Goal: Transaction & Acquisition: Purchase product/service

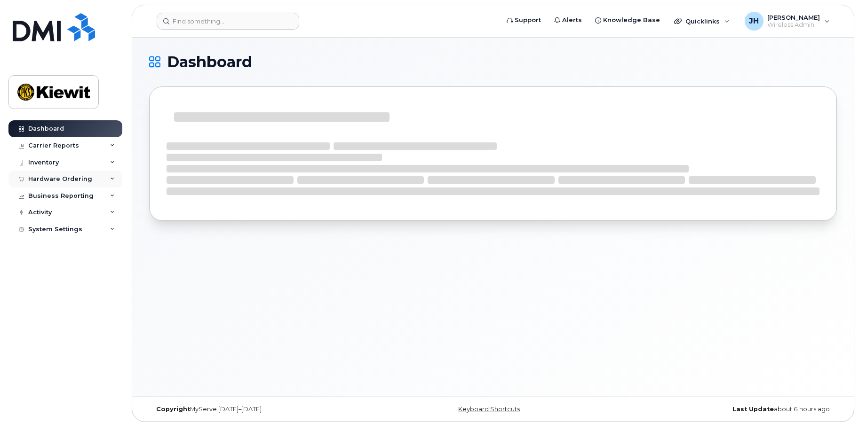
click at [63, 182] on div "Hardware Ordering" at bounding box center [60, 179] width 64 height 8
drag, startPoint x: 46, startPoint y: 214, endPoint x: 137, endPoint y: 208, distance: 91.9
click at [46, 214] on div "Orders" at bounding box center [43, 214] width 23 height 8
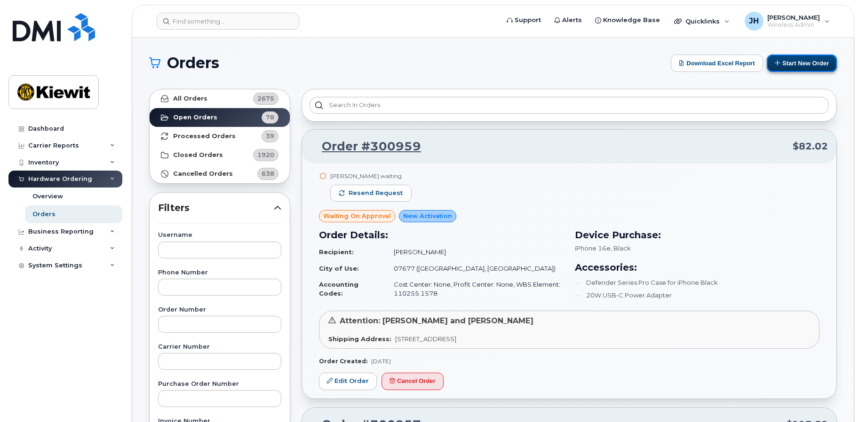
click at [796, 64] on button "Start New Order" at bounding box center [802, 63] width 70 height 17
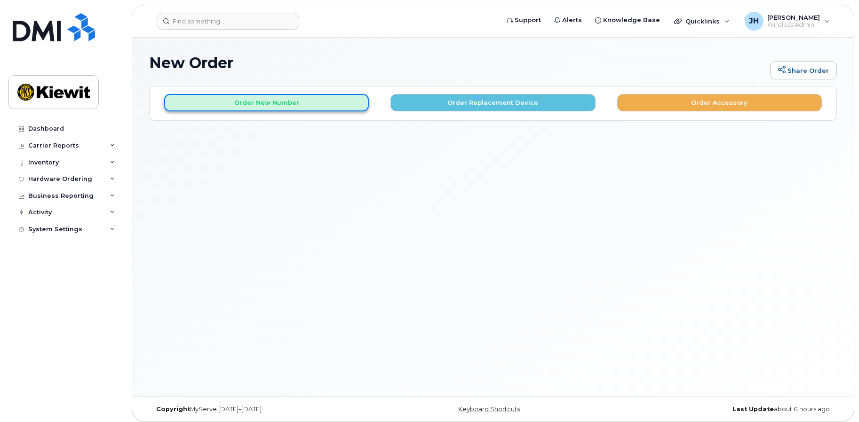
click at [267, 105] on button "Order New Number" at bounding box center [266, 102] width 205 height 17
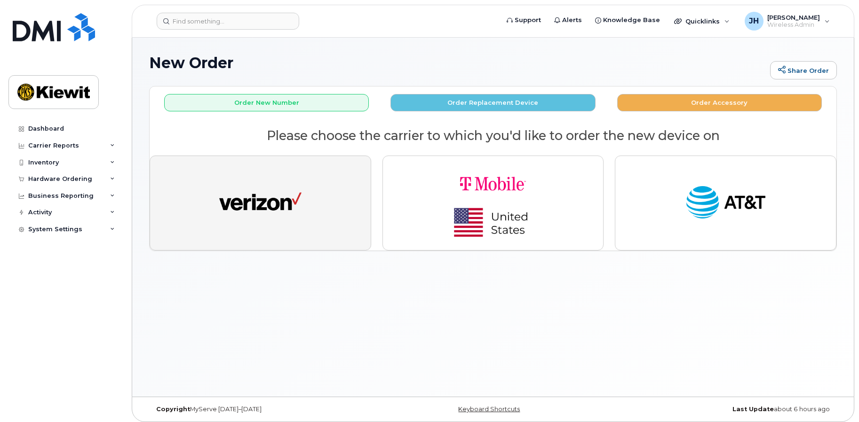
click at [307, 204] on button "button" at bounding box center [261, 203] width 222 height 95
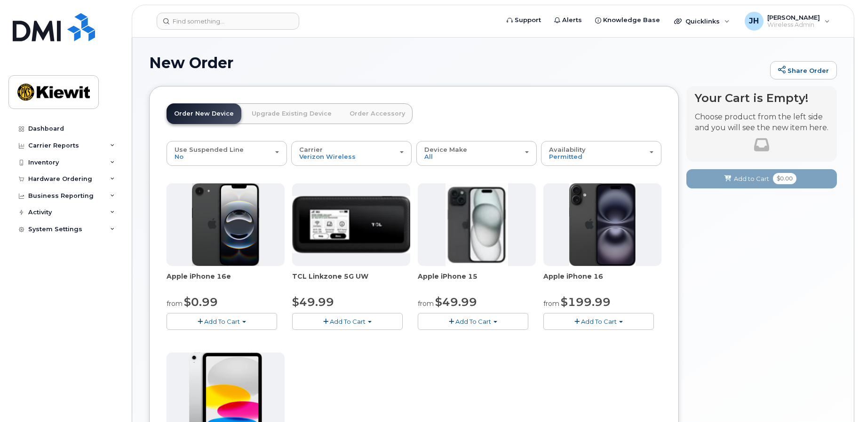
click at [493, 322] on span "button" at bounding box center [495, 322] width 4 height 2
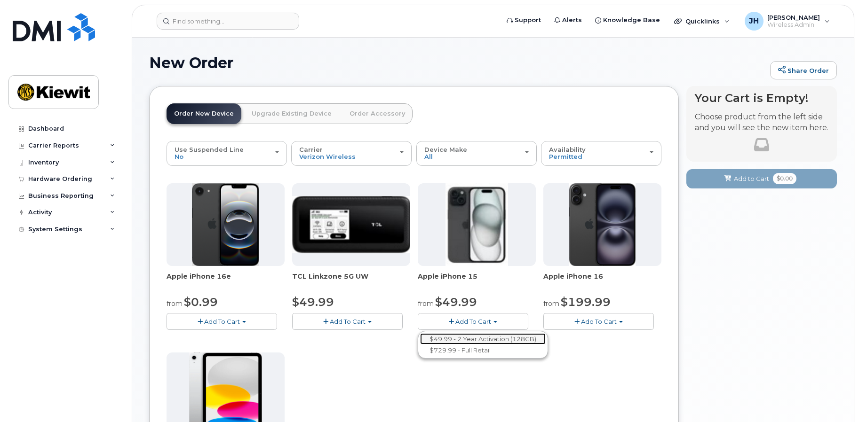
click at [468, 341] on link "$49.99 - 2 Year Activation (128GB)" at bounding box center [483, 339] width 126 height 12
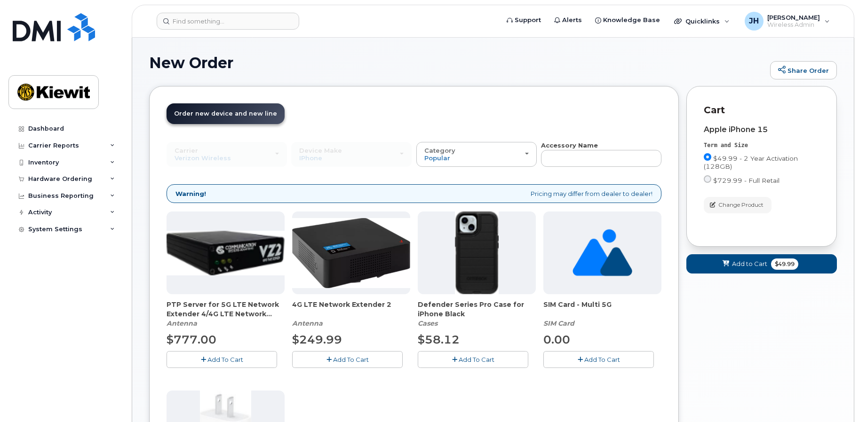
click at [470, 356] on span "Add To Cart" at bounding box center [477, 360] width 36 height 8
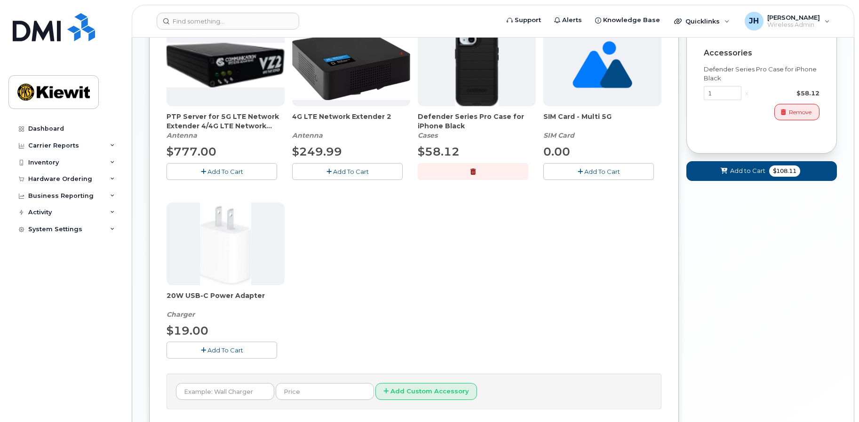
click at [220, 349] on span "Add To Cart" at bounding box center [225, 351] width 36 height 8
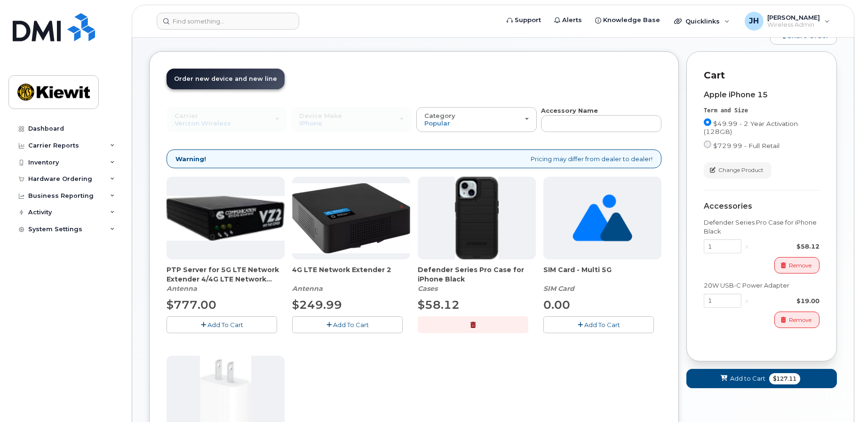
scroll to position [94, 0]
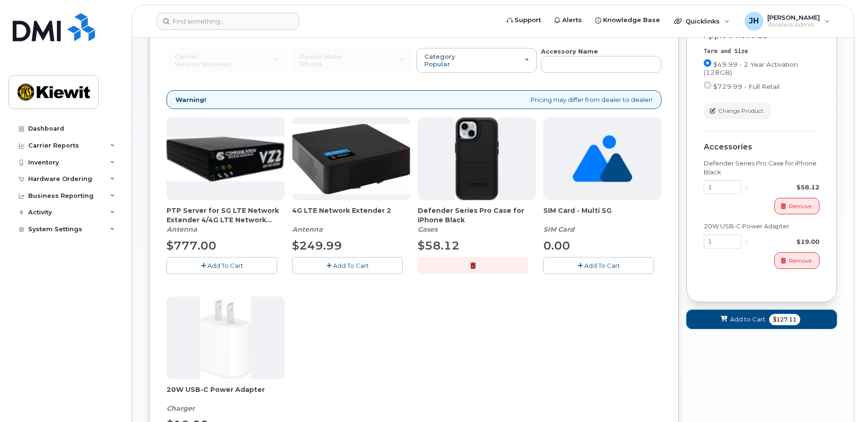
click at [736, 319] on span "Add to Cart" at bounding box center [747, 319] width 35 height 9
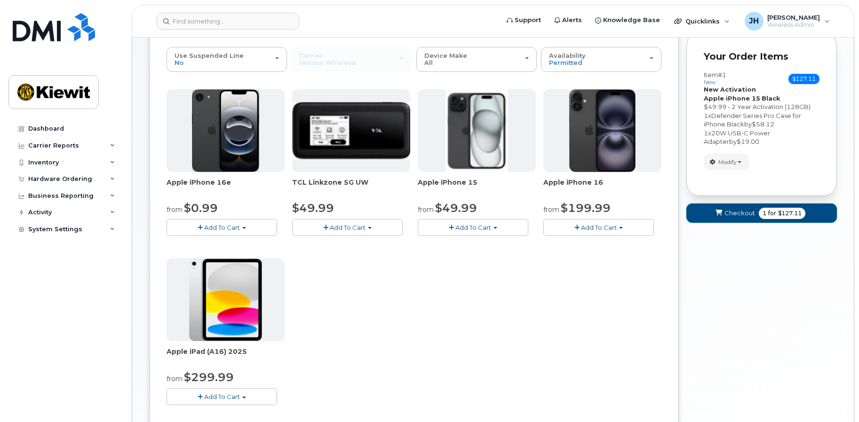
click at [735, 215] on span "Checkout" at bounding box center [739, 213] width 31 height 9
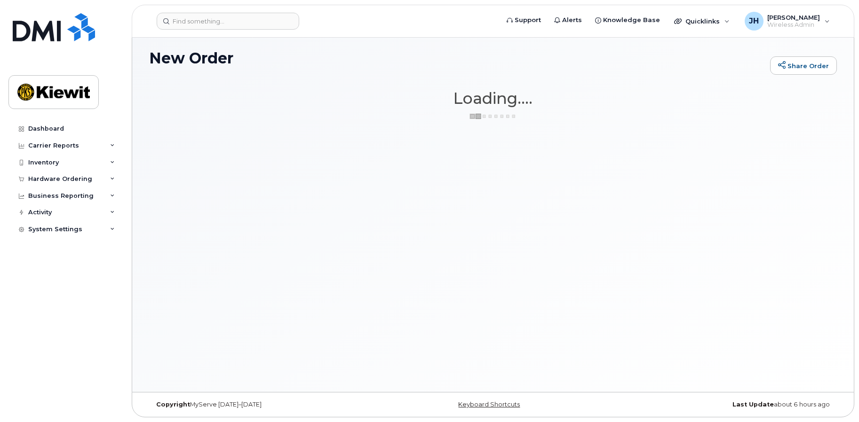
scroll to position [5, 0]
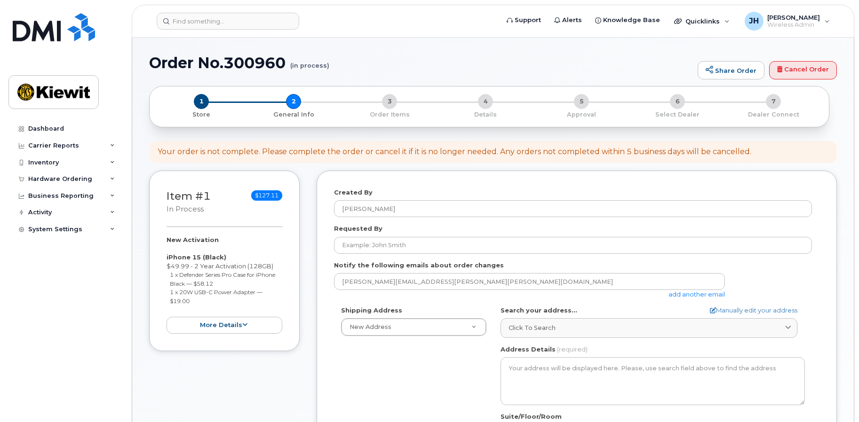
select select
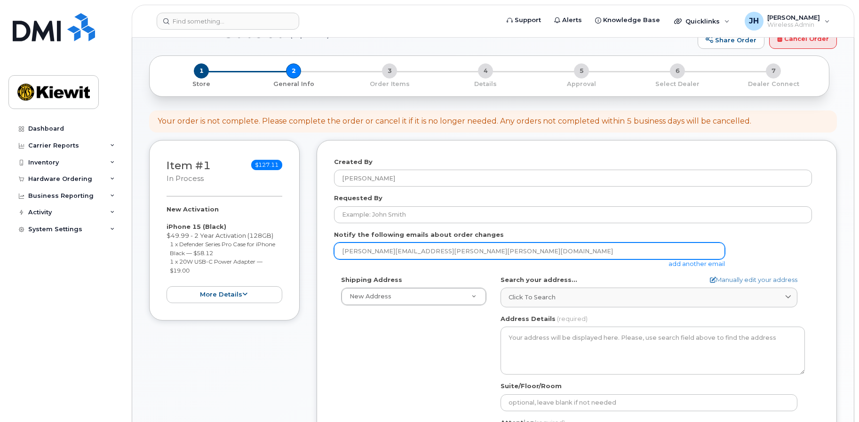
scroll to position [47, 0]
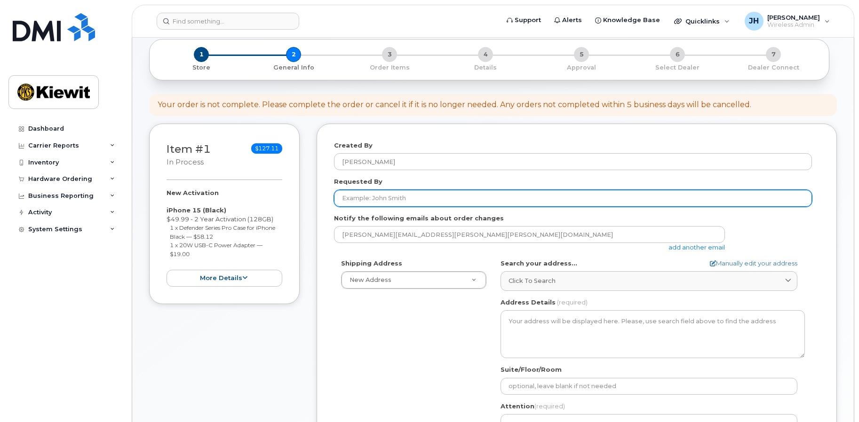
click at [382, 192] on input "Requested By" at bounding box center [573, 198] width 478 height 17
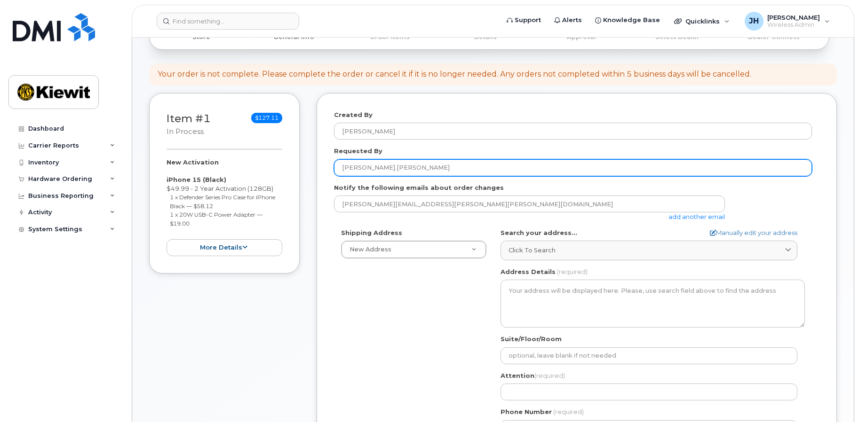
scroll to position [94, 0]
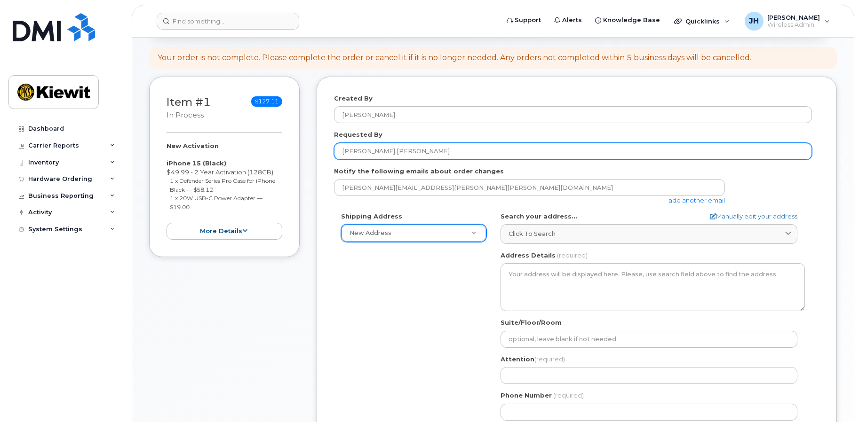
type input "[PERSON_NAME].[PERSON_NAME]"
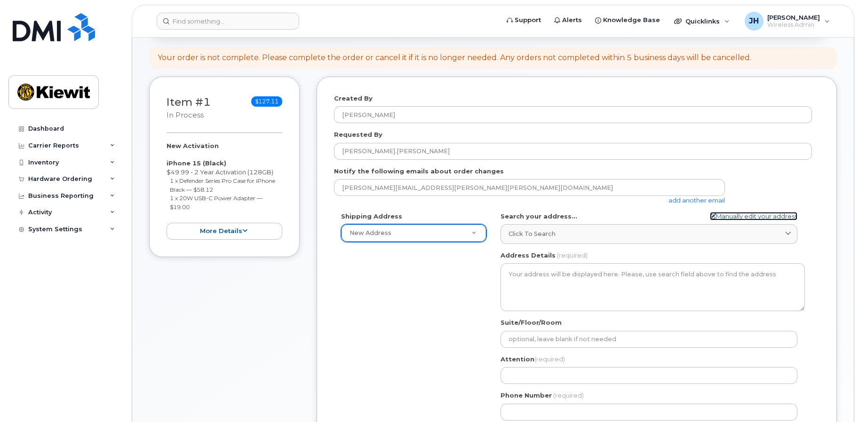
click at [751, 212] on link "Manually edit your address" at bounding box center [753, 216] width 87 height 9
select select
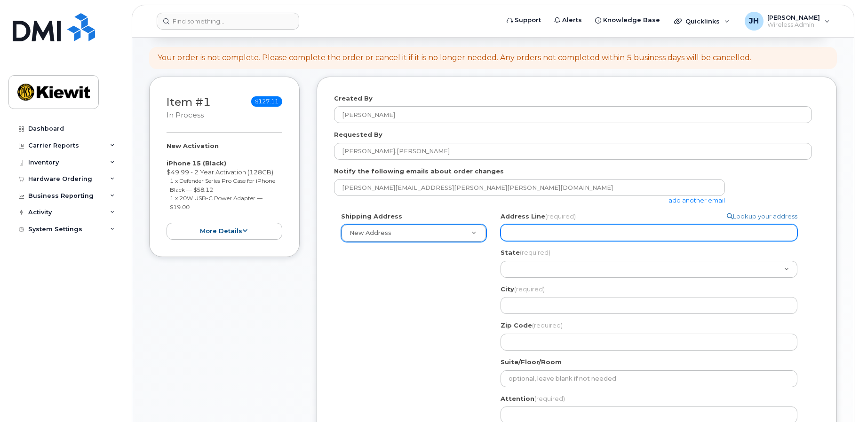
click at [563, 227] on input "Address Line (required)" at bounding box center [648, 232] width 297 height 17
paste input "6100 Woodley Ave"
type input "6100 Woodley Ave"
click at [532, 241] on input "6100 Woodley Ave" at bounding box center [648, 232] width 297 height 17
select select
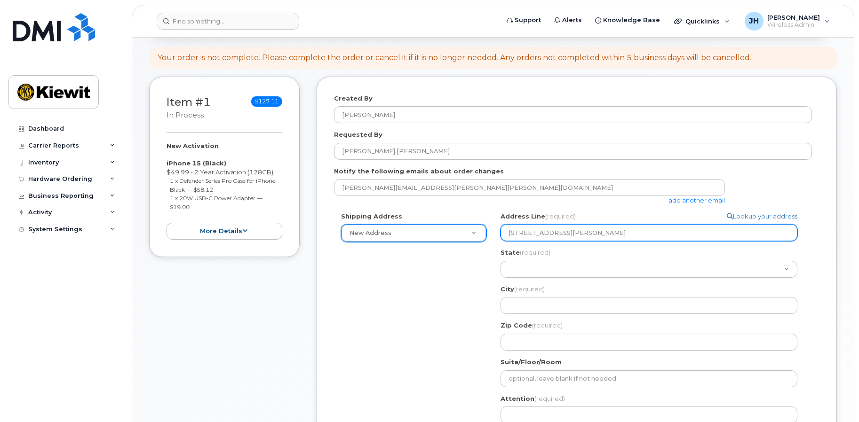
paste input "6100 Woodley Ave"
type input "6100 W6100 Woodley Aveoodley Ave"
select select
click at [578, 234] on input "6100 W6100 Woodley Aveoodley Ave" at bounding box center [648, 232] width 297 height 17
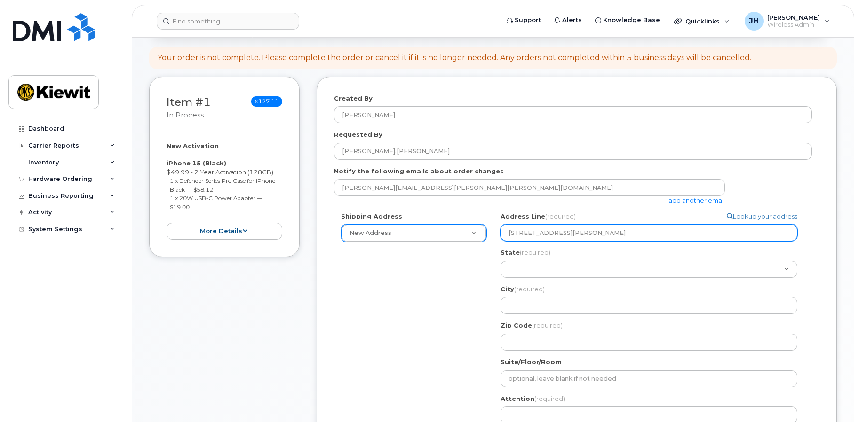
click at [578, 234] on input "6100 W6100 Woodley Aveoodley Ave" at bounding box center [648, 232] width 297 height 17
paste input "text"
type input "6100 Woodley Ave"
select select
click at [510, 236] on input "6100 Woodley Ave" at bounding box center [648, 232] width 297 height 17
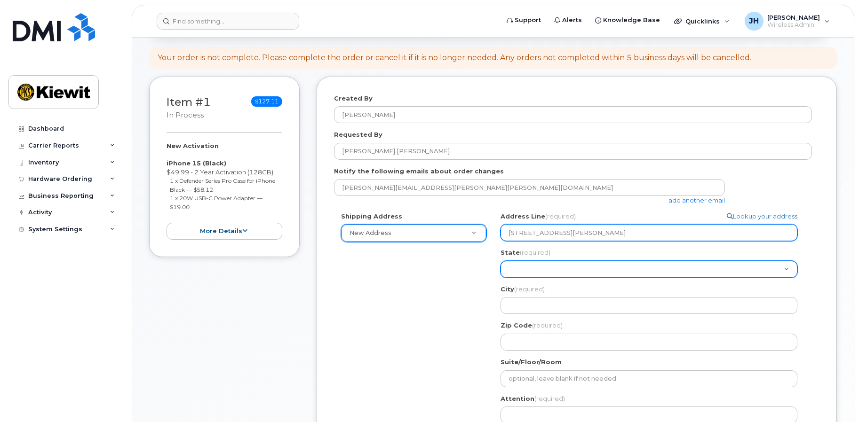
type input "6100 Woodley Ave"
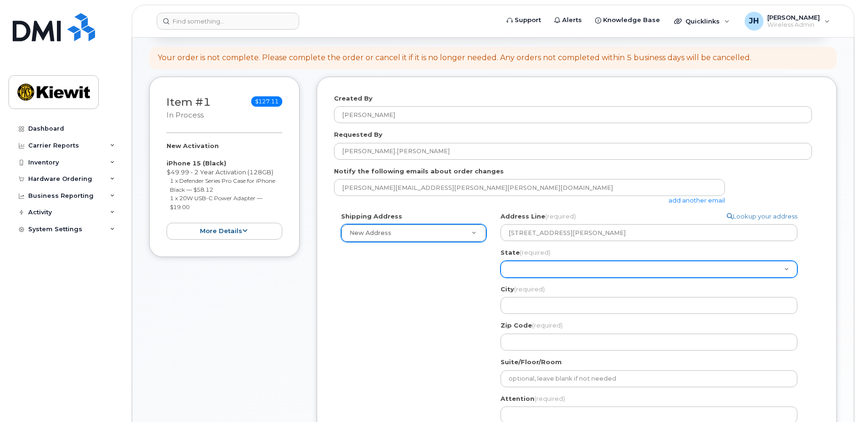
click at [547, 271] on select "Alabama Alaska American Samoa Arizona Arkansas California Colorado Connecticut …" at bounding box center [648, 269] width 297 height 17
select select "CA"
click at [500, 261] on select "Alabama Alaska American Samoa Arizona Arkansas California Colorado Connecticut …" at bounding box center [648, 269] width 297 height 17
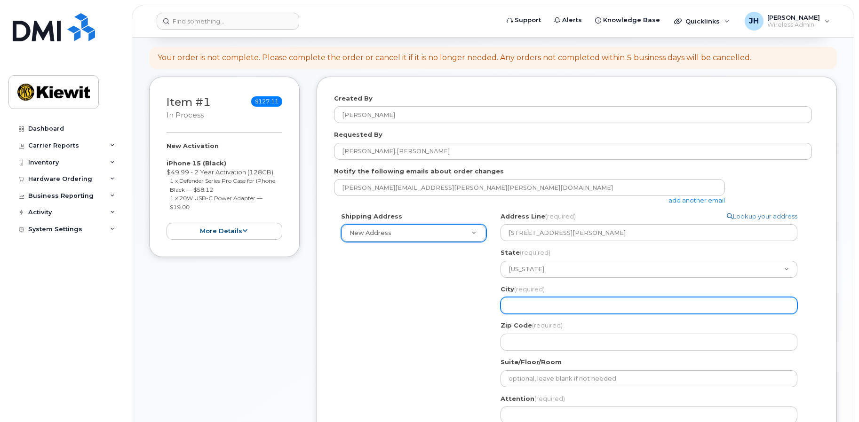
click at [526, 301] on input "City (required)" at bounding box center [648, 305] width 297 height 17
select select
type input "V"
select select
type input "Va"
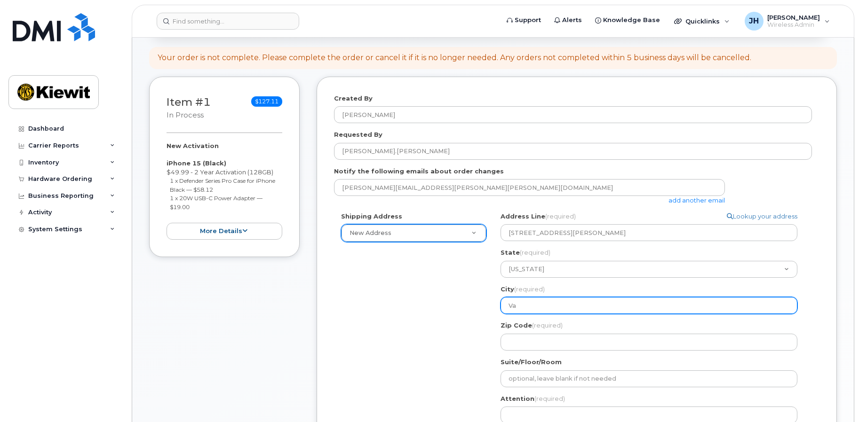
select select
type input "Van"
select select
type input "Van N"
select select
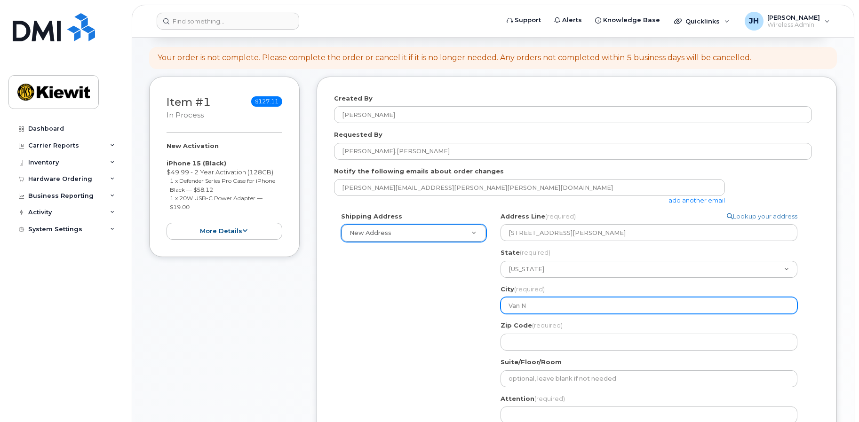
type input "Van Nu"
select select
type input "Van Nuy"
select select
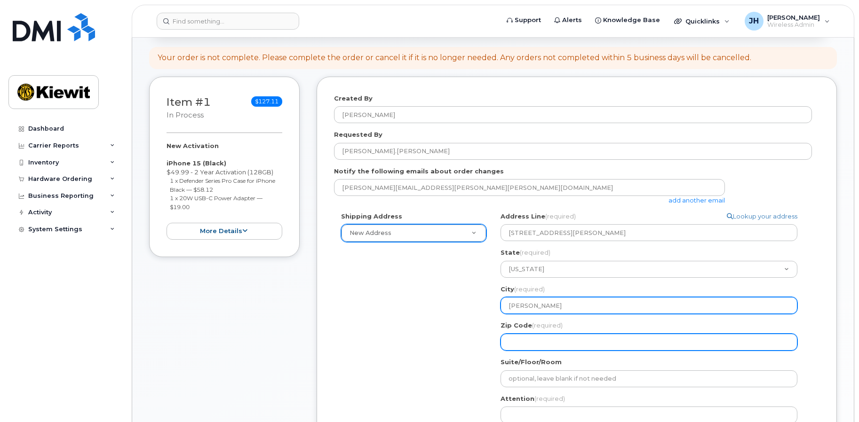
type input "Van Nuys"
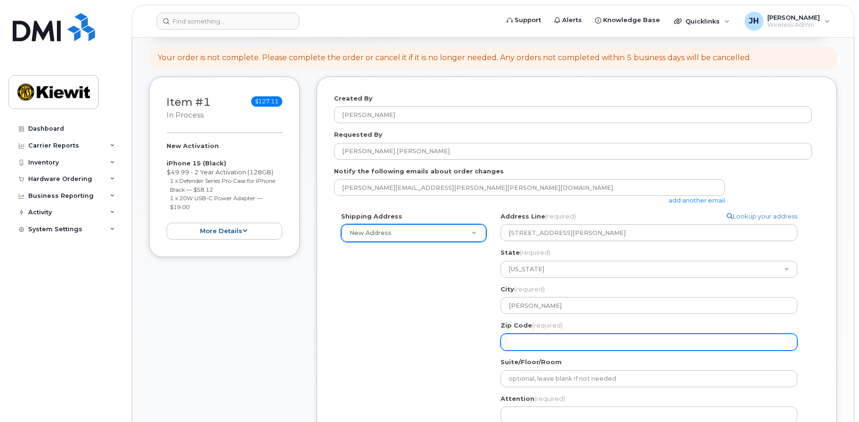
click at [539, 340] on input "Zip Code (required)" at bounding box center [648, 342] width 297 height 17
select select
type input "9"
select select
type input "91"
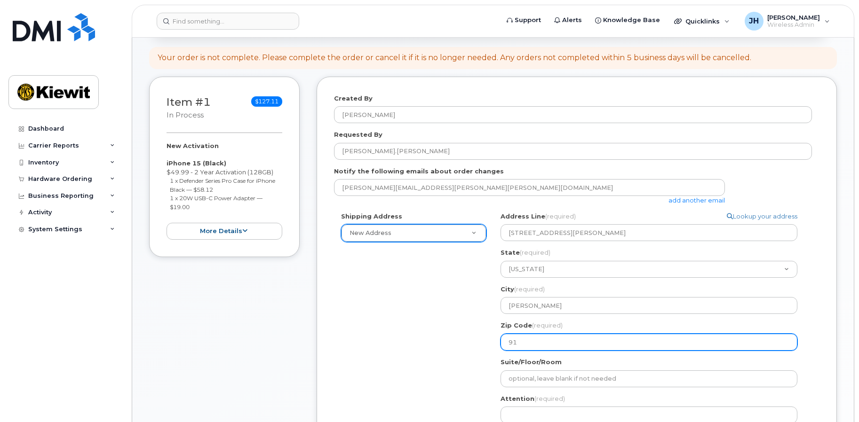
select select
type input "914"
select select
type input "9140"
select select
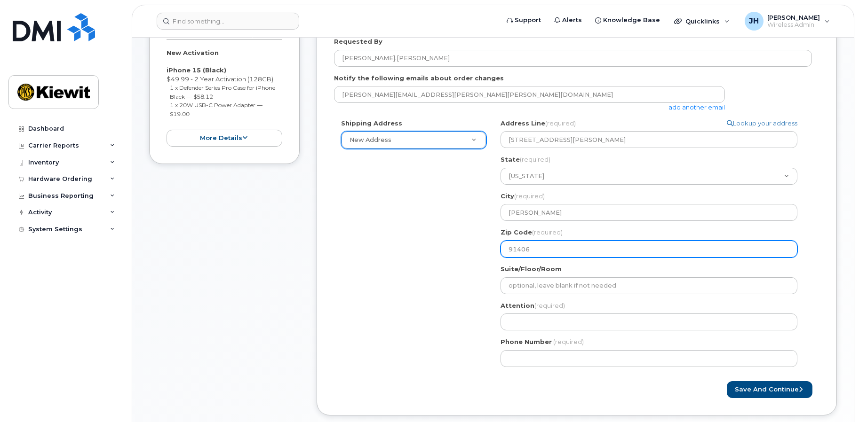
scroll to position [188, 0]
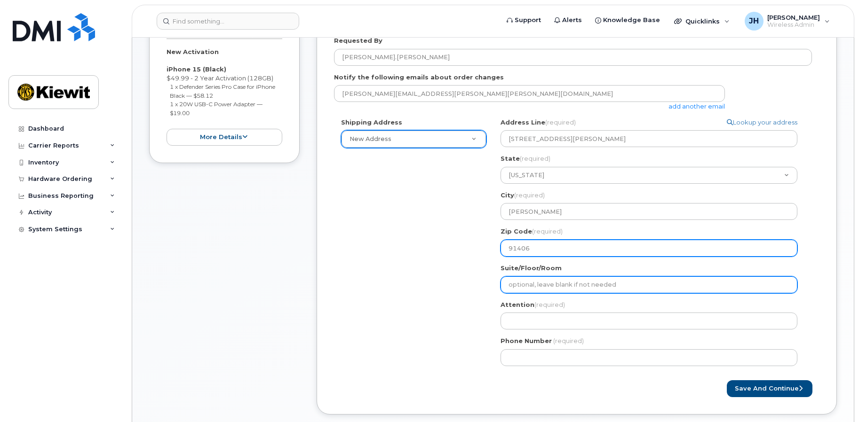
type input "91406"
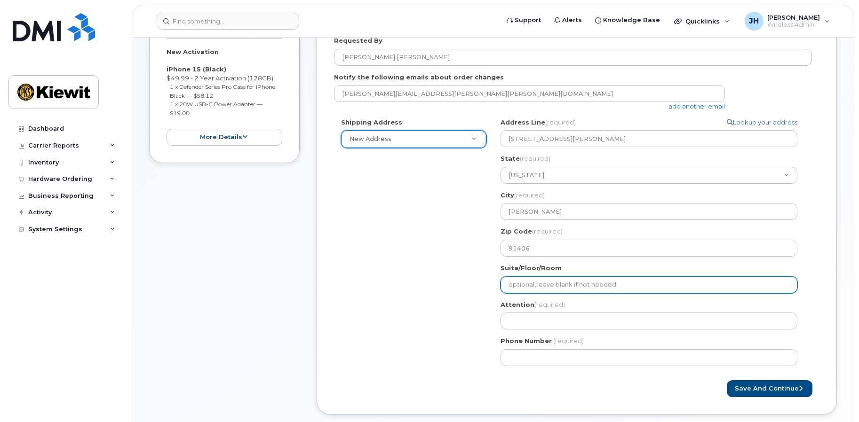
click at [547, 283] on input "Suite/Floor/Room" at bounding box center [648, 285] width 297 height 17
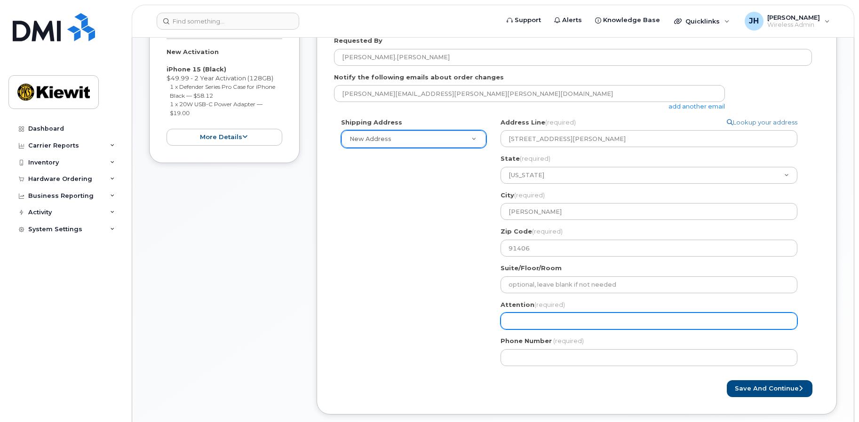
click at [533, 320] on input "Attention (required)" at bounding box center [648, 321] width 297 height 17
select select
type input "A"
select select
type input "An"
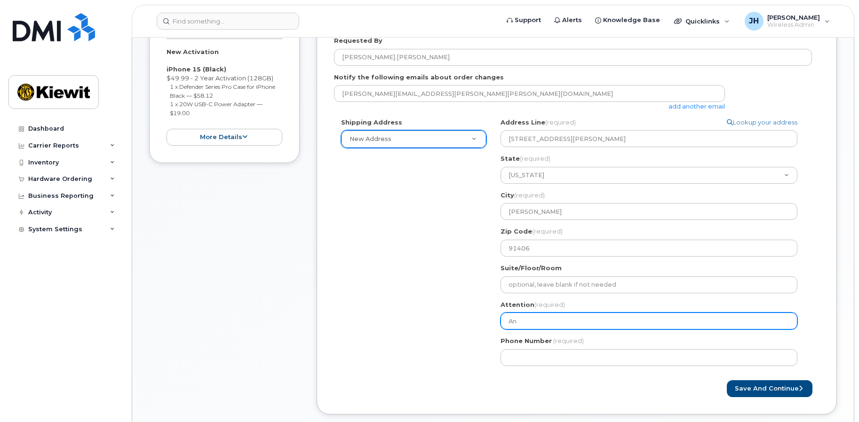
select select
type input "Ant"
select select
type input "Anth"
select select
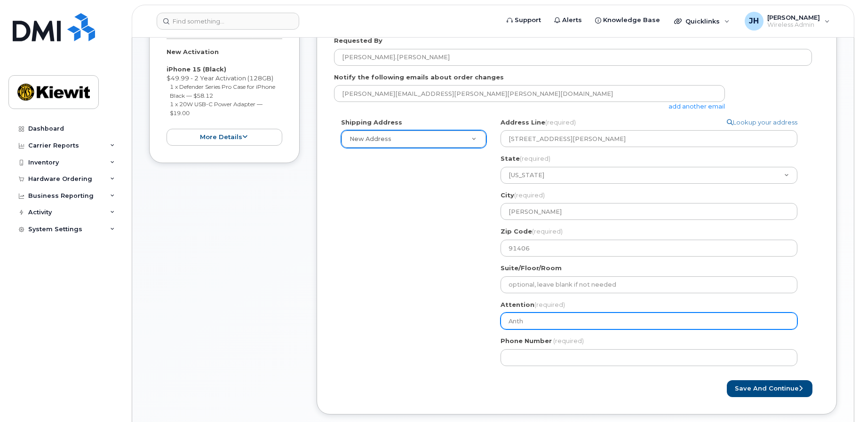
type input "Antho"
select select
type input "Anthon"
select select
type input "Anthony"
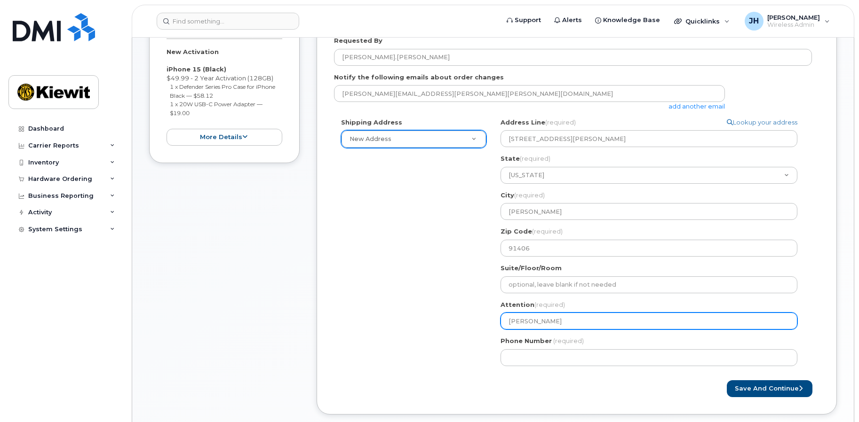
select select
type input "Anthony K"
select select
type input "Anthony Ki"
select select
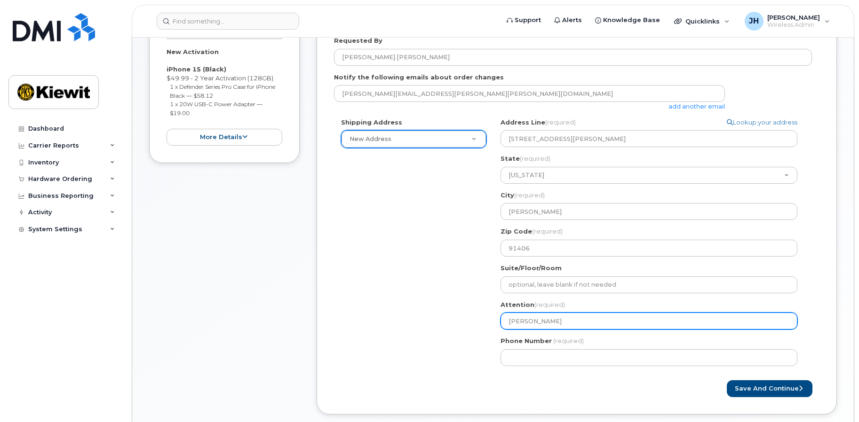
type input "Anthony Kid"
select select
type input "Anthony Kide"
select select
type input "Anthony Kides"
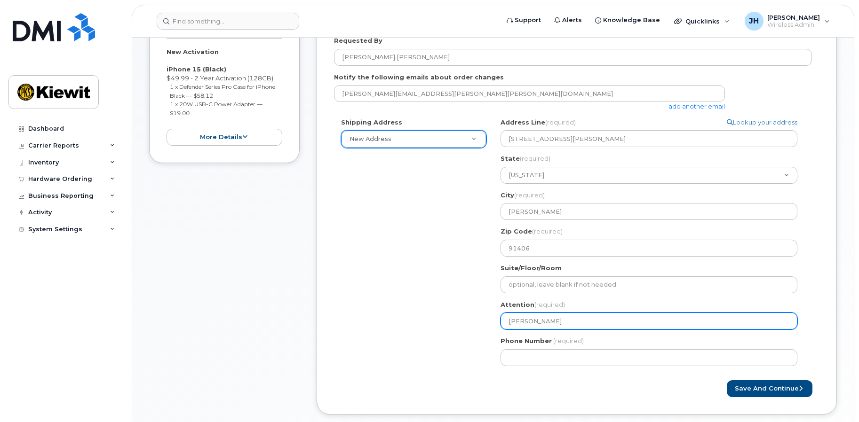
select select
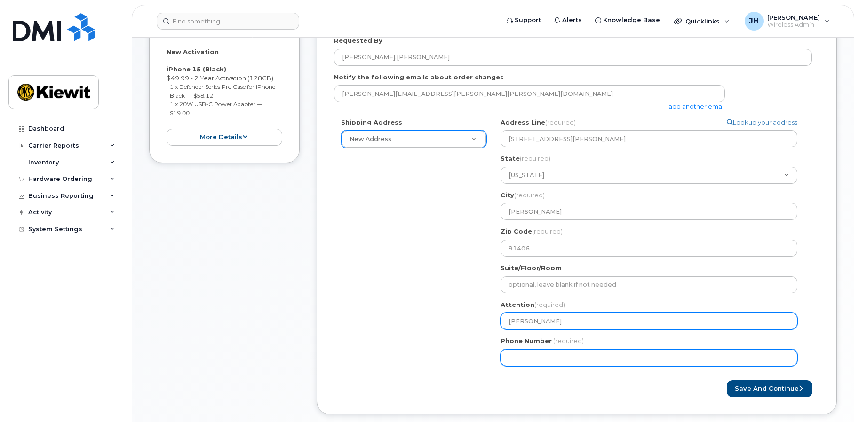
type input "Anthony Kidess"
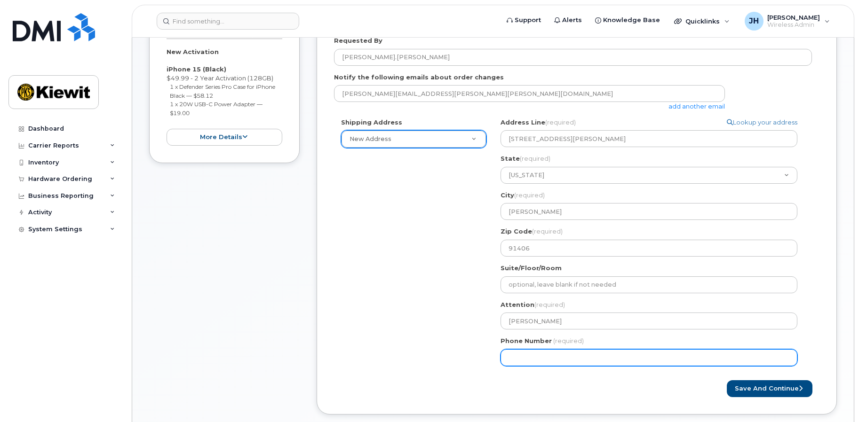
click at [555, 351] on input "Phone Number" at bounding box center [648, 357] width 297 height 17
type input "562946181"
select select
type input "5629461816"
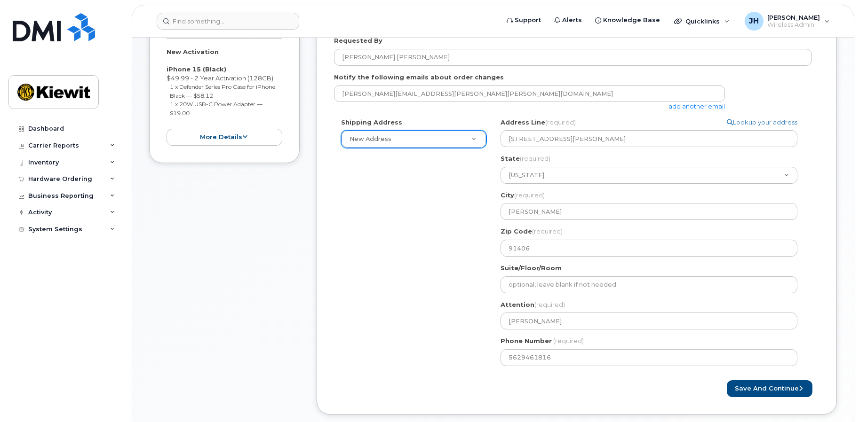
click at [664, 387] on div "Save and Continue" at bounding box center [698, 389] width 243 height 17
click at [759, 390] on button "Save and Continue" at bounding box center [770, 389] width 86 height 17
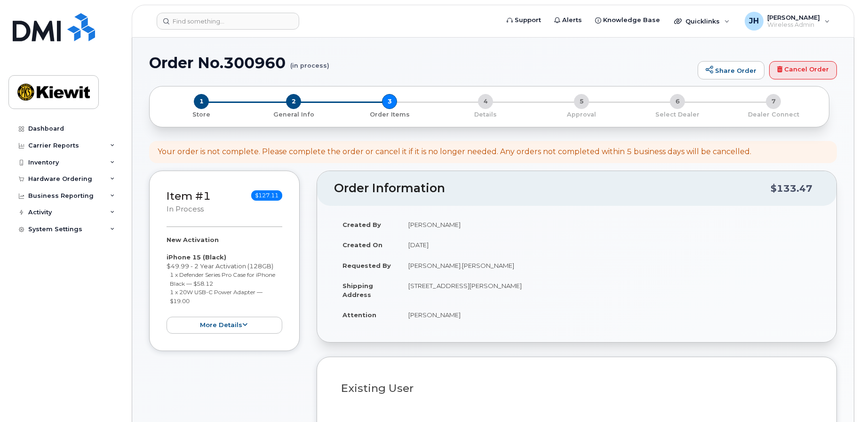
select select
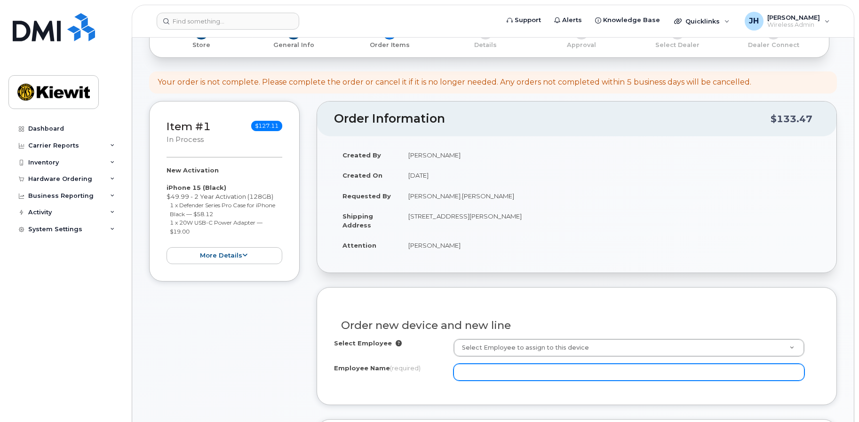
scroll to position [188, 0]
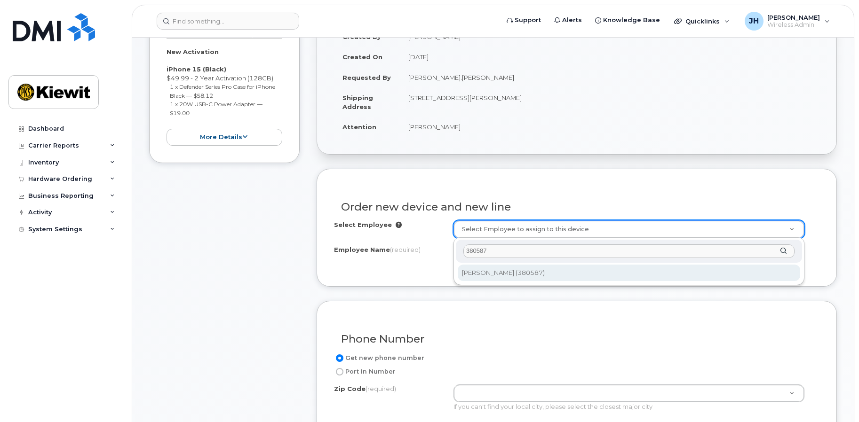
type input "380587"
type input "2152250"
type input "Juan Bravo"
type input "15800 Victory Blvd"
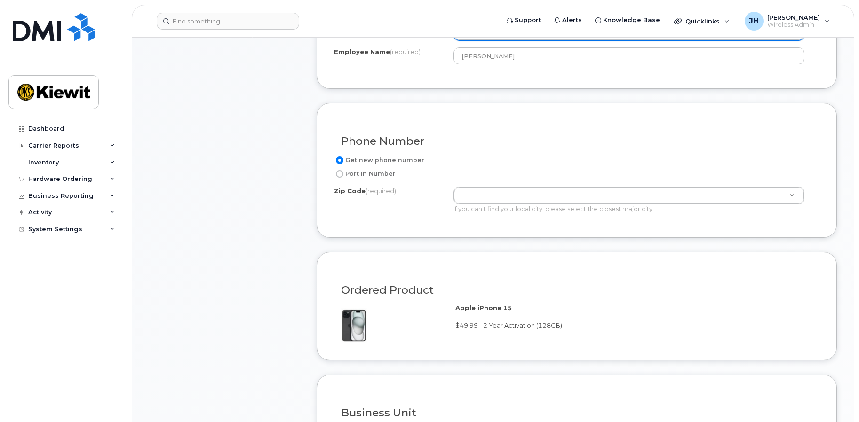
scroll to position [470, 0]
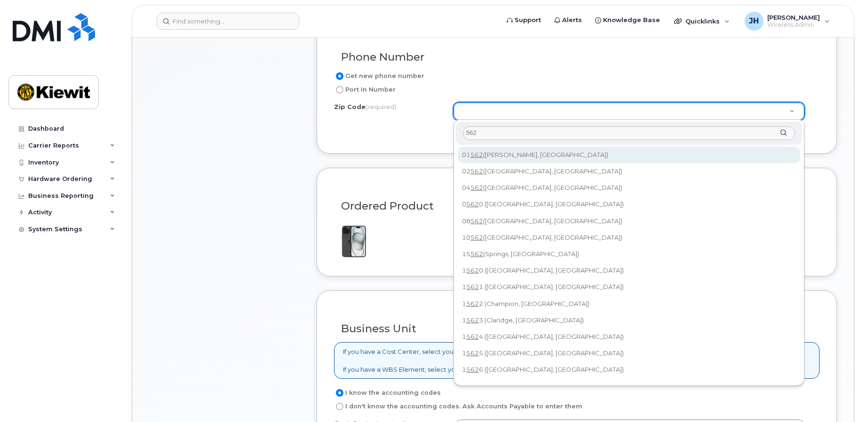
drag, startPoint x: 503, startPoint y: 129, endPoint x: 311, endPoint y: 115, distance: 192.9
click at [343, 120] on body "Support Alerts Knowledge Base Quicklinks Suspend / Cancel Device Change SIM Car…" at bounding box center [429, 294] width 859 height 1529
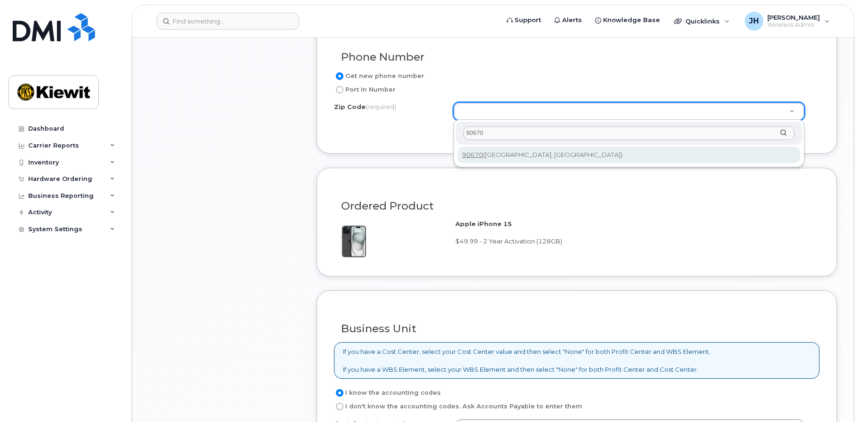
type input "90670"
type input "90670 (Santa Fe Springs, CA)"
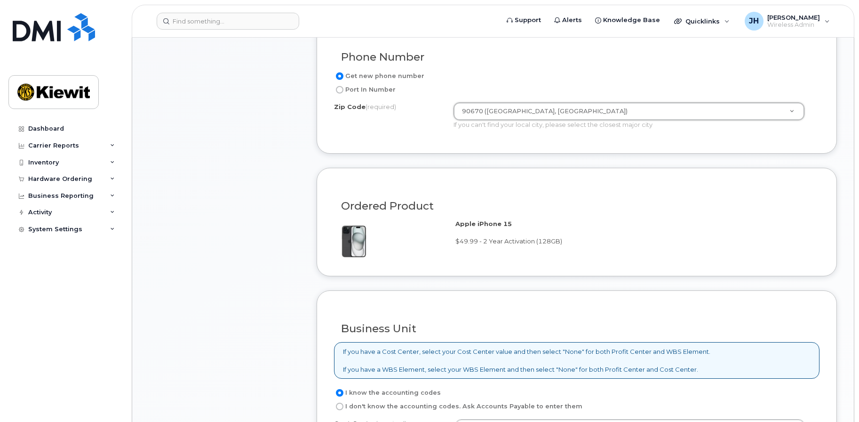
click at [651, 225] on div "Apple iPhone 15 $49.99 - 2 Year Activation (128GB)" at bounding box center [633, 233] width 357 height 26
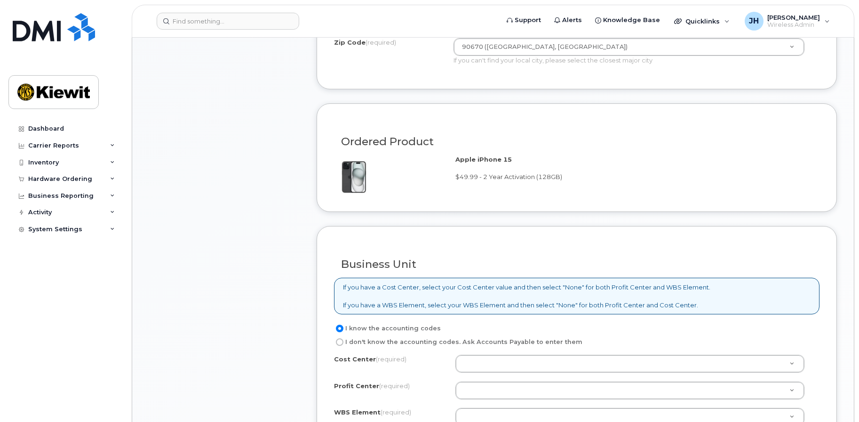
scroll to position [659, 0]
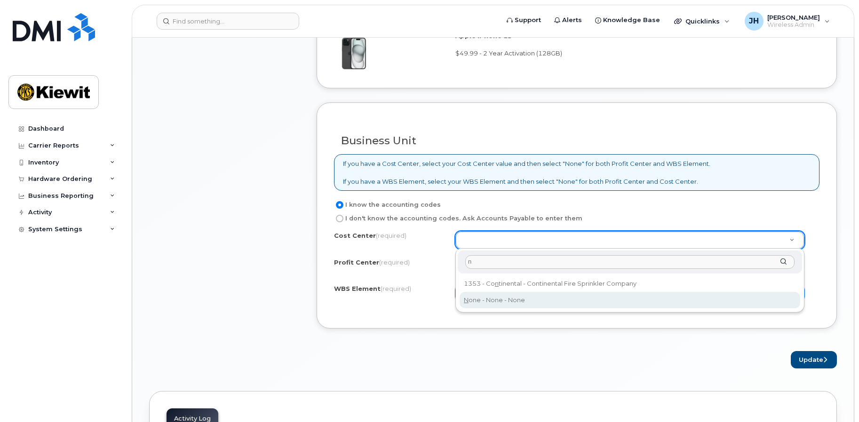
type input "n"
type input "None"
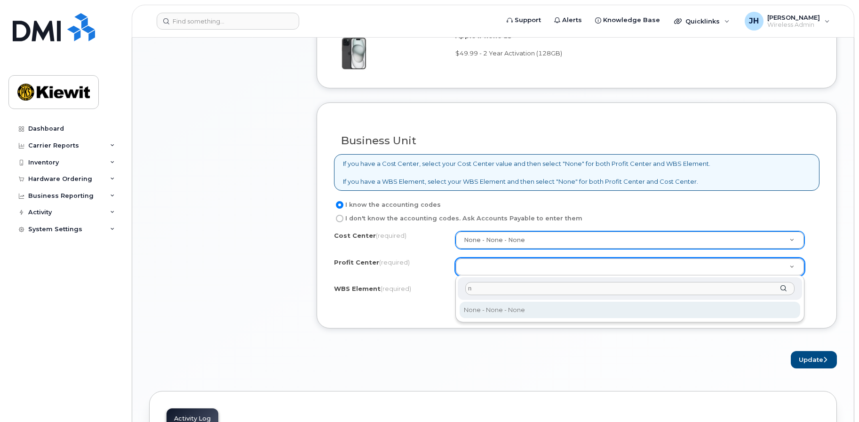
type input "n"
select select "None"
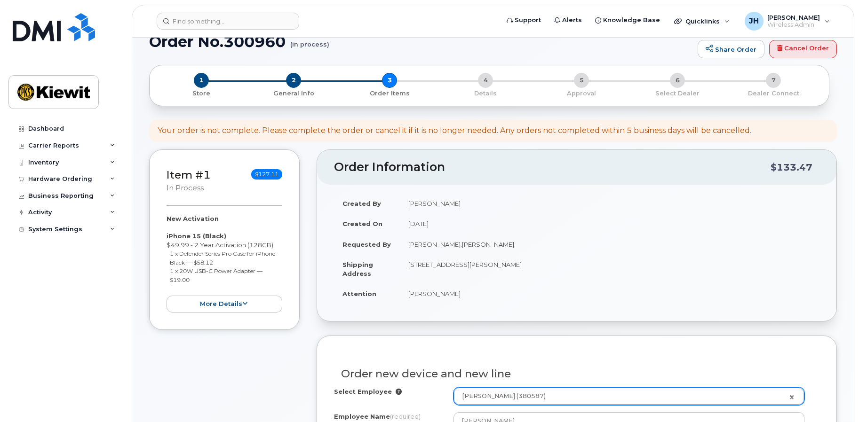
scroll to position [0, 0]
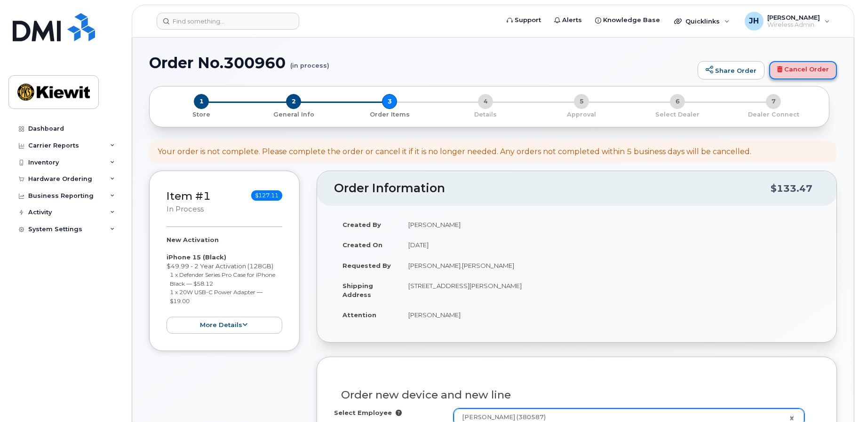
click at [813, 65] on link "Cancel Order" at bounding box center [803, 70] width 68 height 19
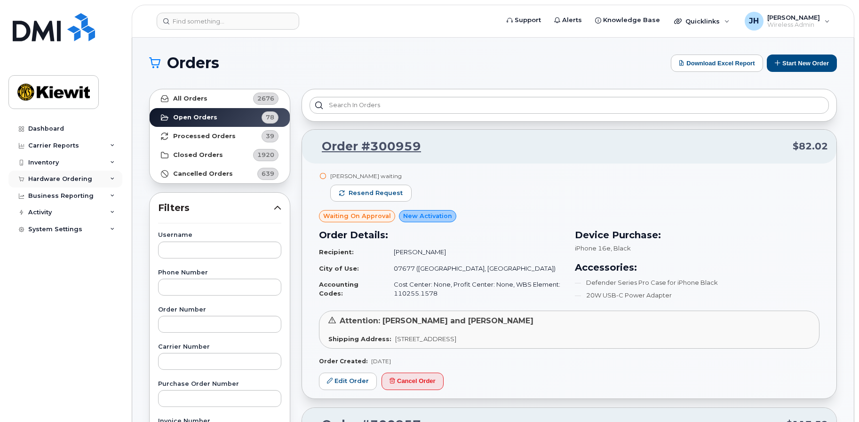
click at [46, 182] on div "Hardware Ordering" at bounding box center [60, 179] width 64 height 8
click at [48, 216] on div "Orders" at bounding box center [43, 214] width 23 height 8
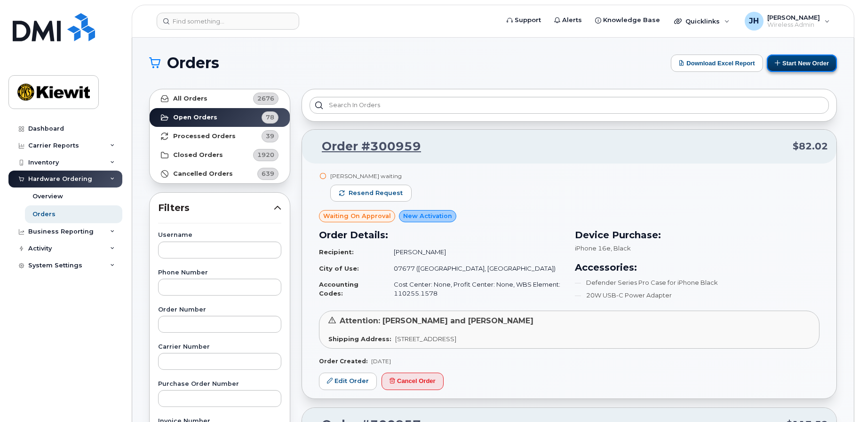
click at [811, 65] on button "Start New Order" at bounding box center [802, 63] width 70 height 17
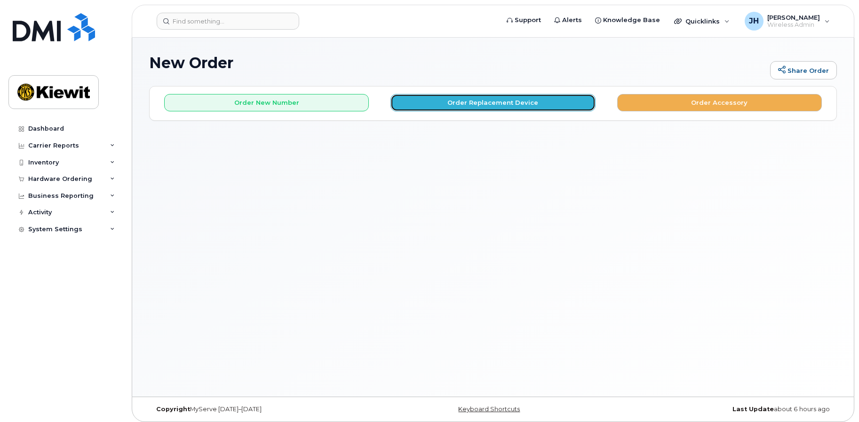
click at [498, 106] on button "Order Replacement Device" at bounding box center [492, 102] width 205 height 17
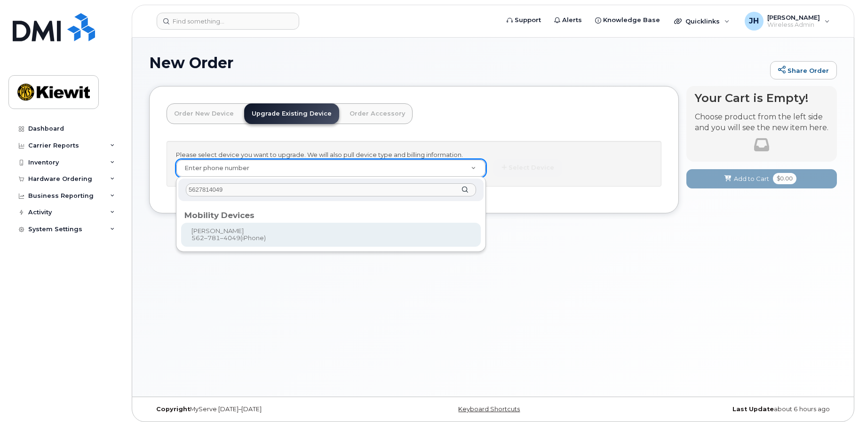
type input "5627814049"
type input "1169906"
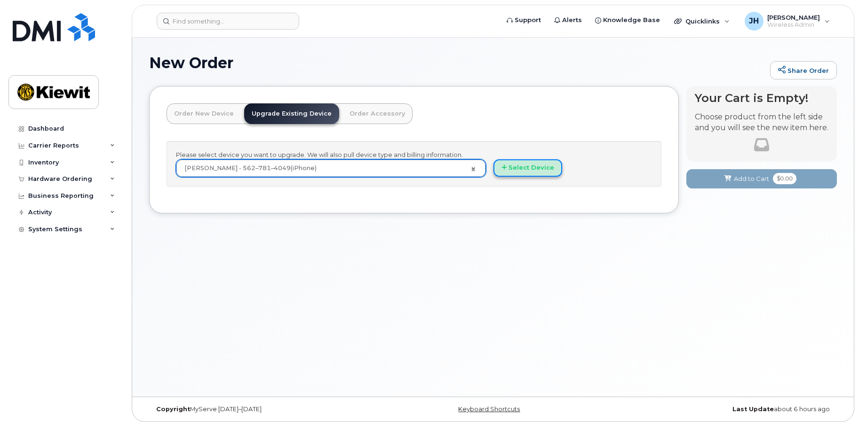
click at [530, 171] on button "Select Device" at bounding box center [527, 167] width 69 height 17
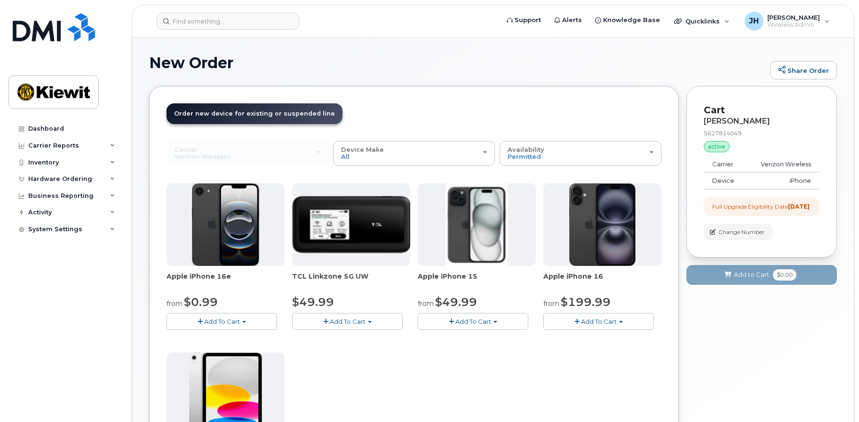
click at [474, 322] on span "Add To Cart" at bounding box center [473, 322] width 36 height 8
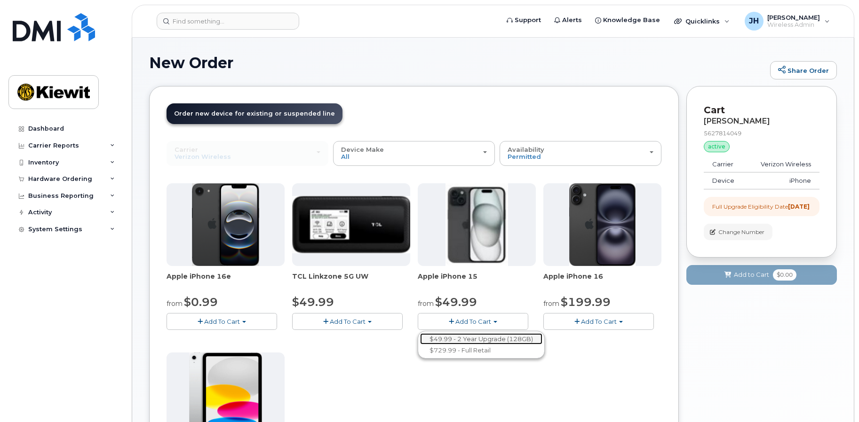
click at [454, 336] on link "$49.99 - 2 Year Upgrade (128GB)" at bounding box center [481, 339] width 122 height 12
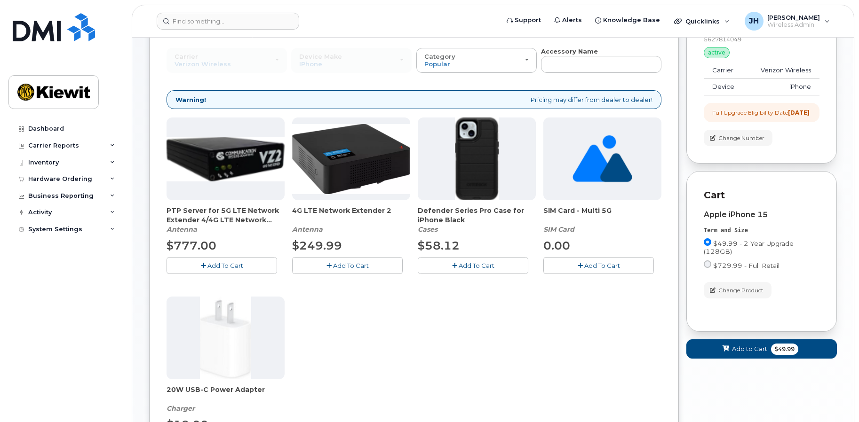
click at [472, 262] on span "Add To Cart" at bounding box center [477, 266] width 36 height 8
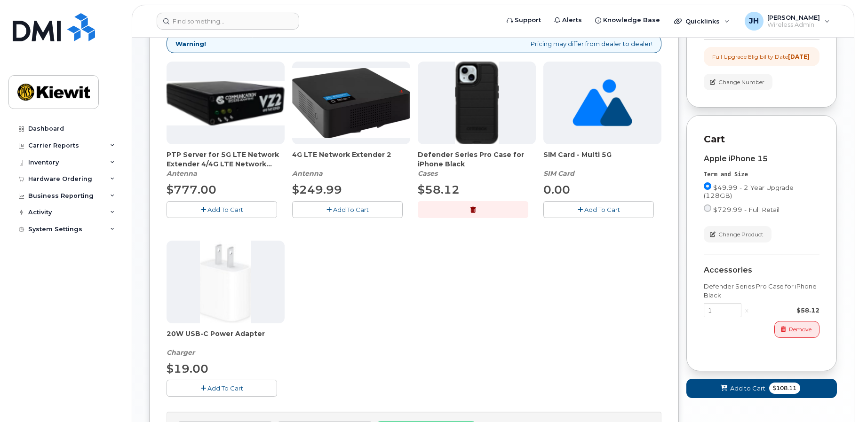
scroll to position [235, 0]
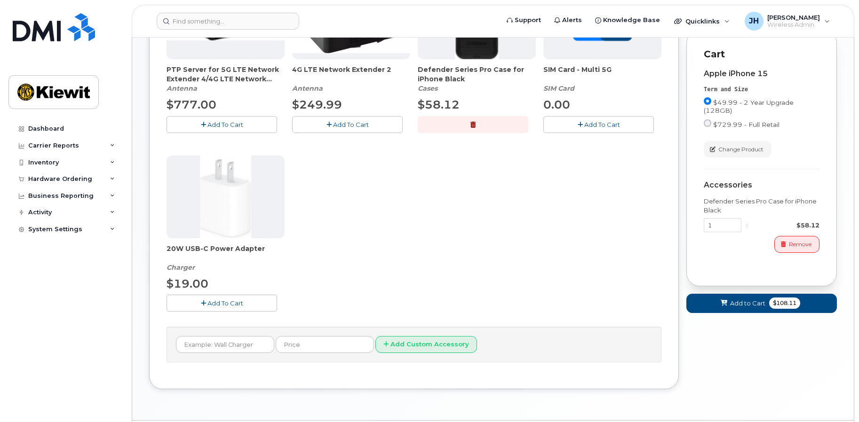
click at [225, 311] on button "Add To Cart" at bounding box center [222, 303] width 111 height 16
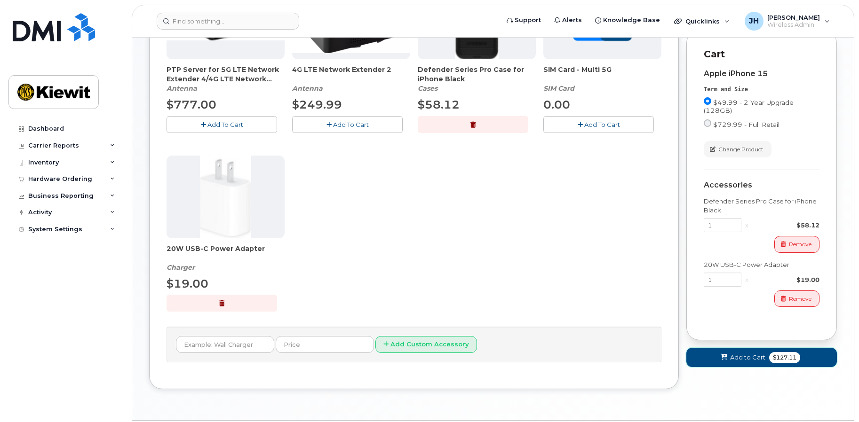
click at [769, 367] on button "Add to Cart $127.11" at bounding box center [761, 357] width 151 height 19
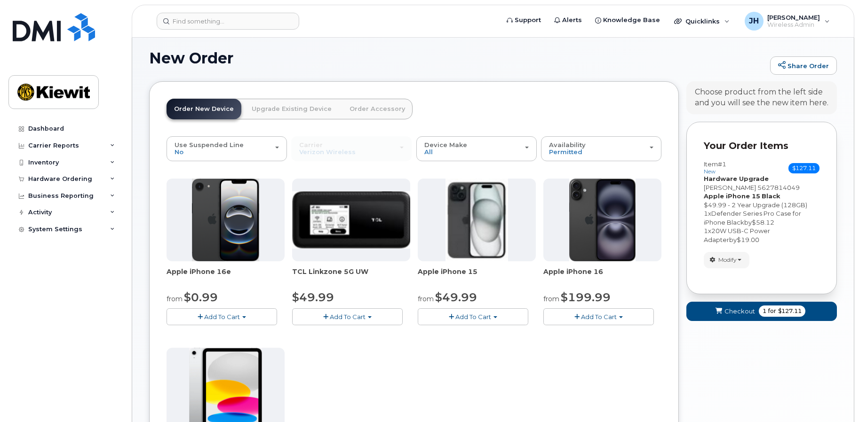
scroll to position [201, 0]
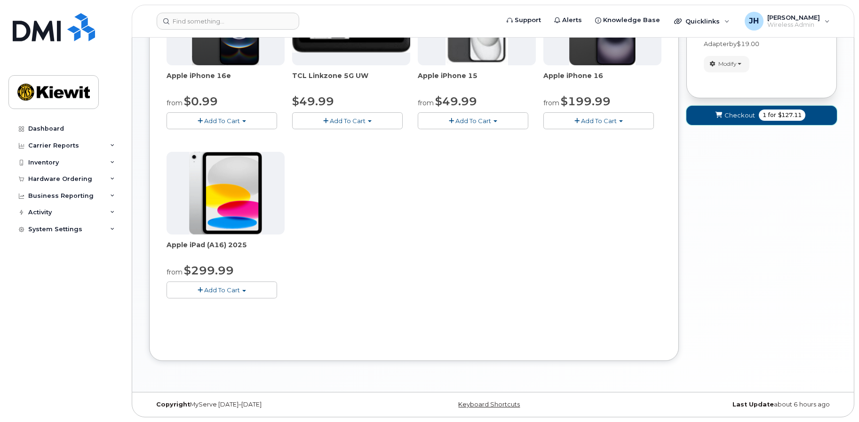
click at [760, 114] on span "1 for $127.11" at bounding box center [782, 115] width 47 height 11
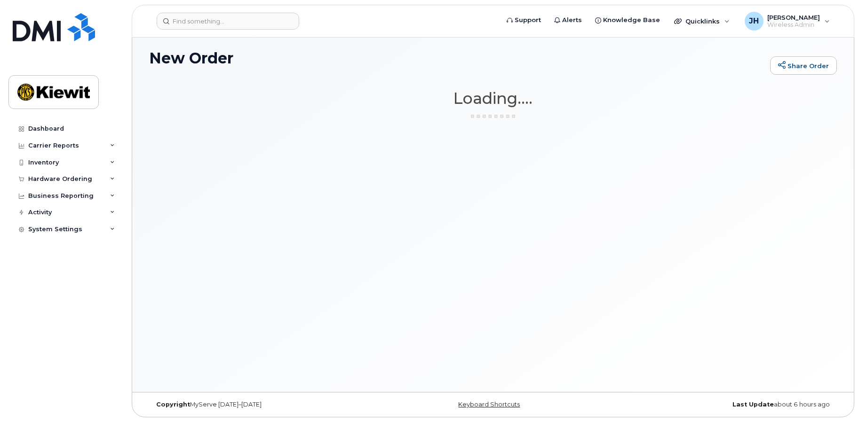
scroll to position [5, 0]
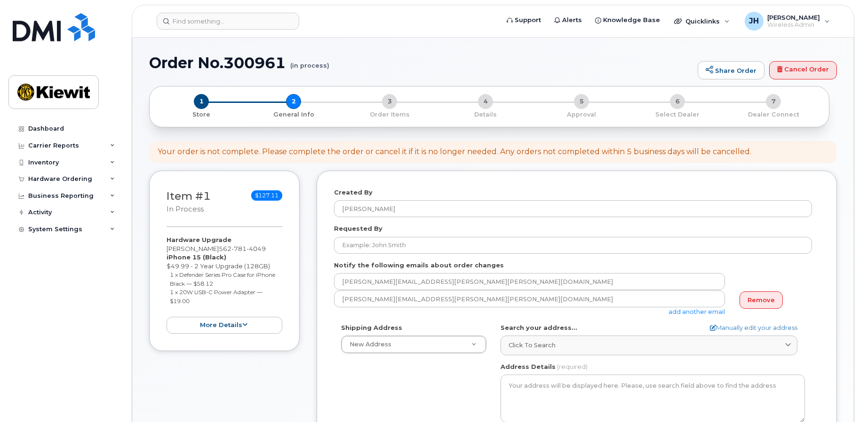
select select
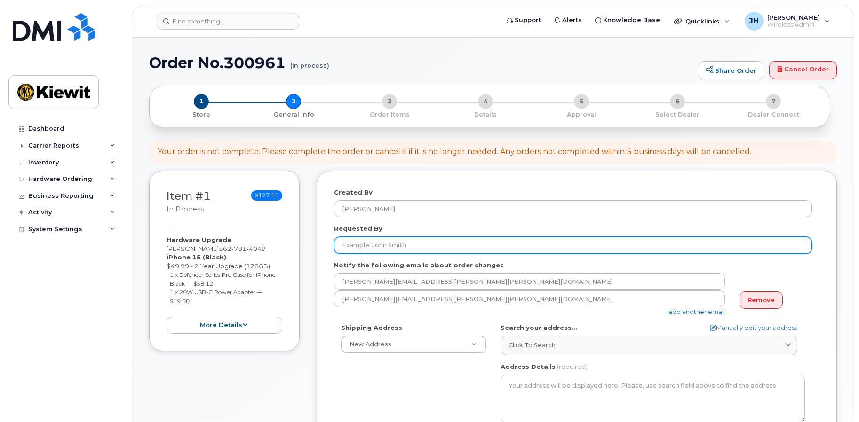
click at [391, 247] on input "Requested By" at bounding box center [573, 245] width 478 height 17
paste input "[PERSON_NAME].[PERSON_NAME]"
type input "Anthony.Kidess"
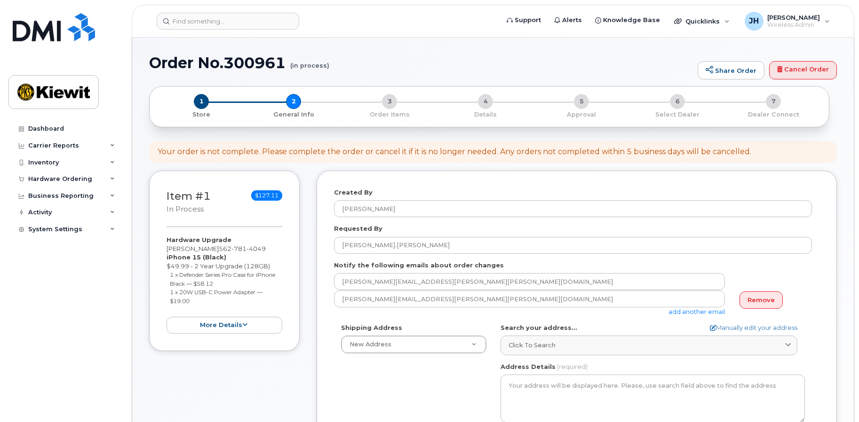
click at [428, 268] on label "Notify the following emails about order changes" at bounding box center [419, 265] width 170 height 9
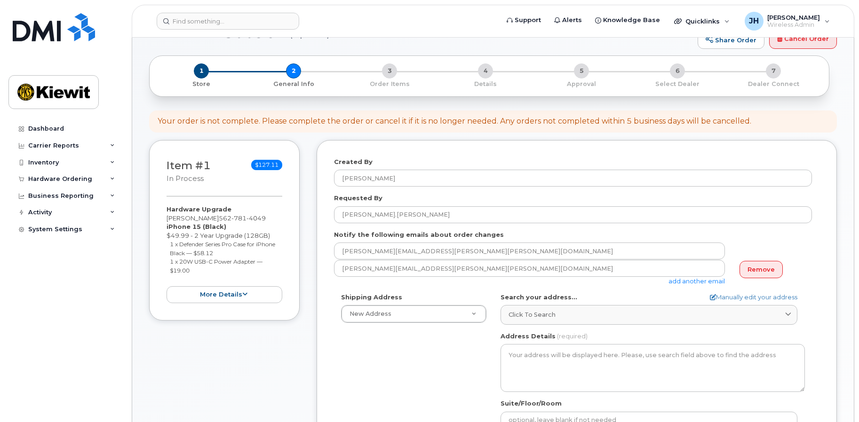
scroll to position [47, 0]
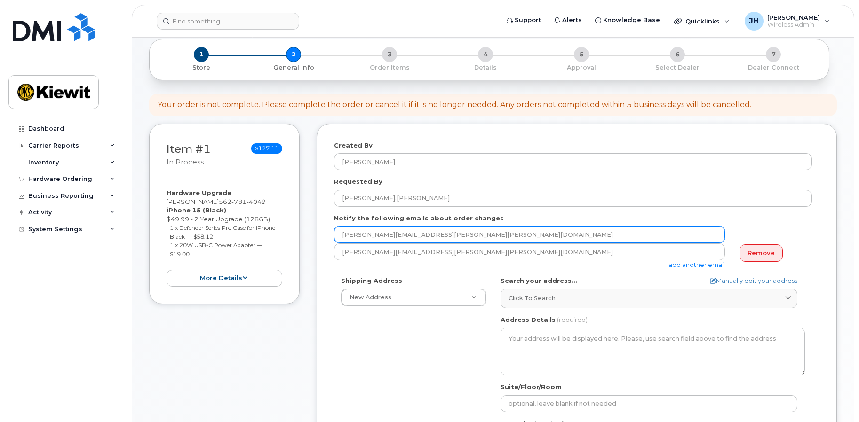
drag, startPoint x: 380, startPoint y: 234, endPoint x: 288, endPoint y: 232, distance: 91.7
click at [288, 232] on div "Item #1 in process $127.11 Hardware Upgrade JUAN BRAVO 562 781 4049 iPhone 15 (…" at bounding box center [493, 336] width 688 height 425
paste input "Anthony.Kidess"
type input "Anthony.Kidess@KIEWIT.COM"
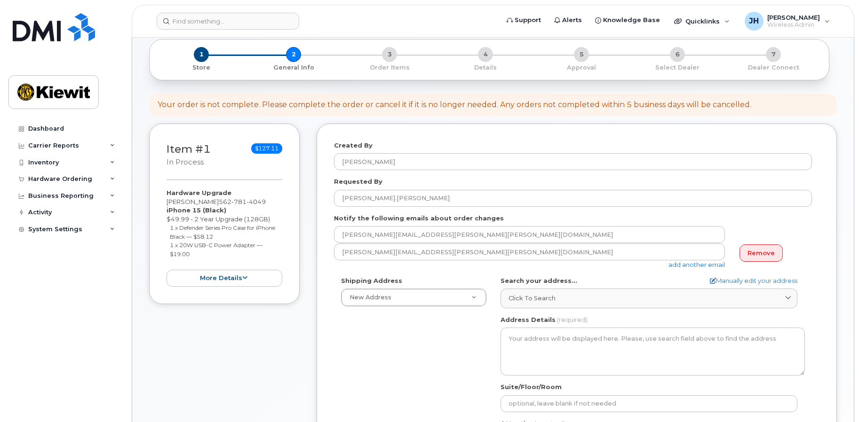
click at [390, 380] on div "Shipping Address New Address New Address 6100 Woodley Ave 16045 Rowland St 1935…" at bounding box center [573, 385] width 478 height 216
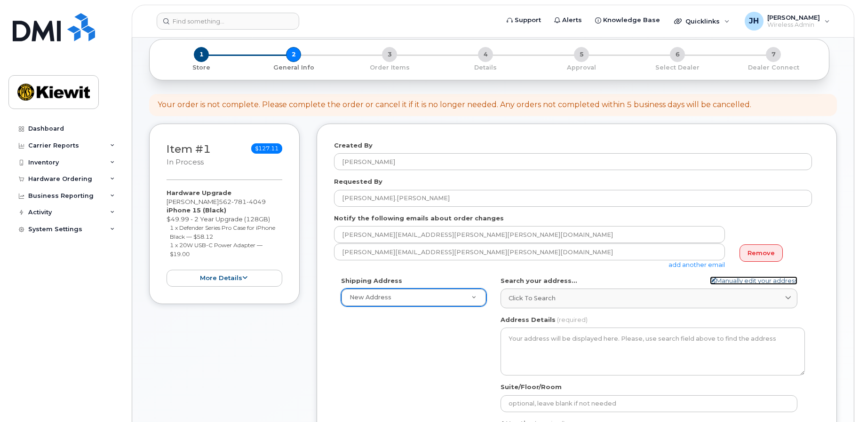
click at [743, 277] on link "Manually edit your address" at bounding box center [753, 281] width 87 height 9
select select
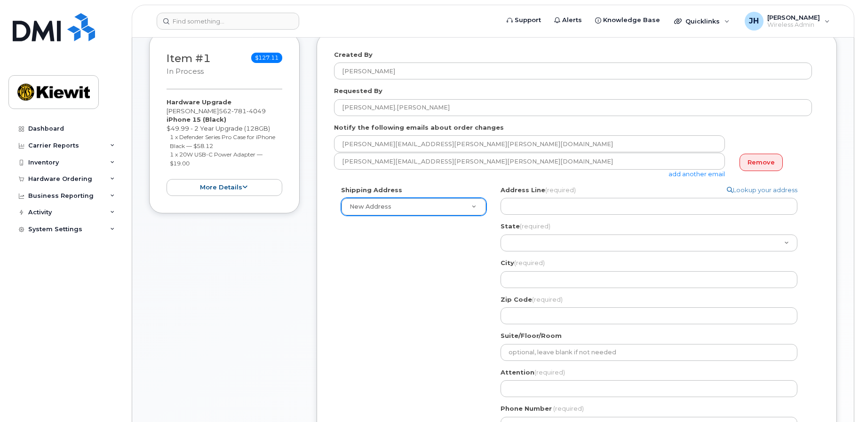
scroll to position [141, 0]
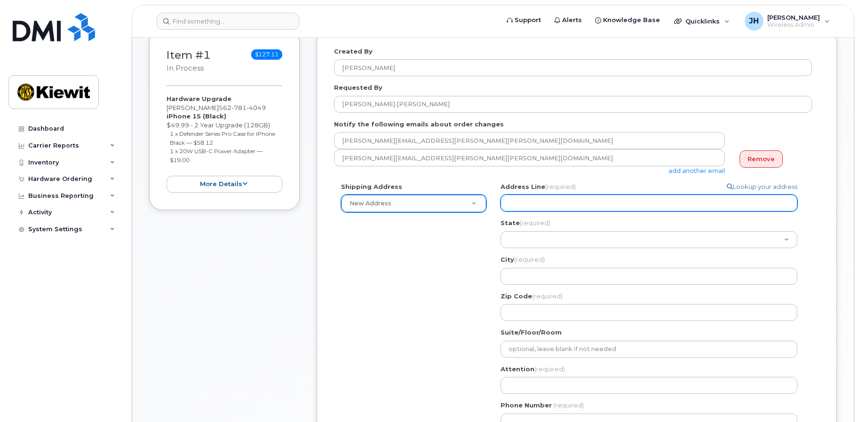
click at [576, 204] on input "Address Line (required)" at bounding box center [648, 203] width 297 height 17
paste input "6100 Woodley Ave"
type input "6100 Woodley Ave"
select select
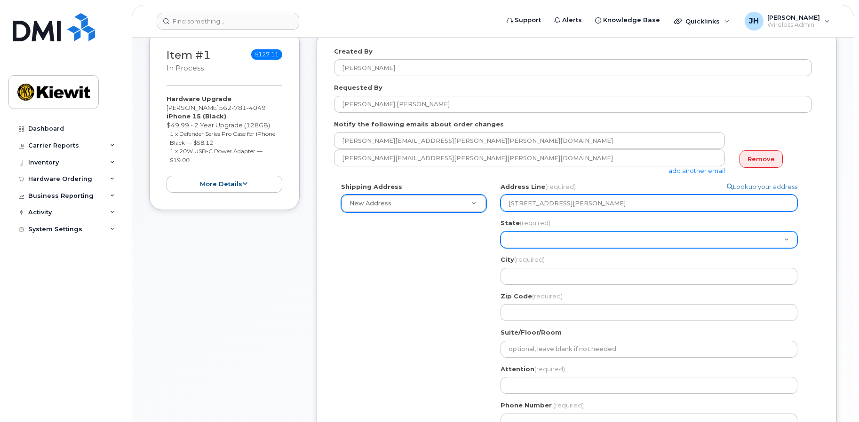
type input "6100 Woodley Ave"
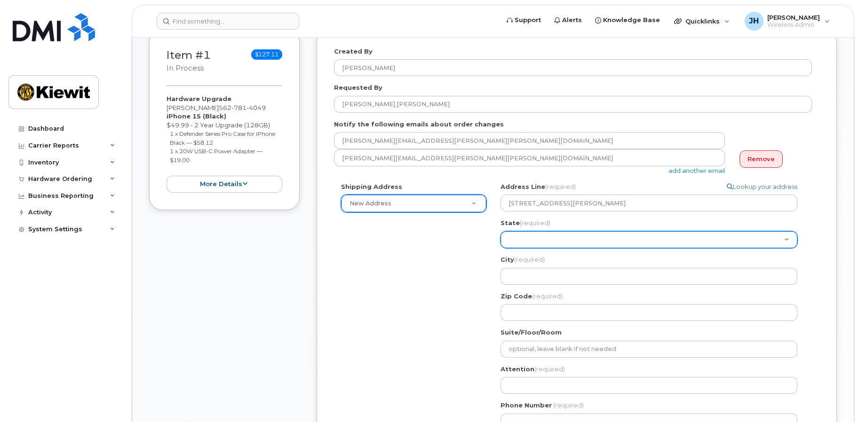
click at [529, 243] on select "Alabama Alaska American Samoa Arizona Arkansas California Colorado Connecticut …" at bounding box center [648, 239] width 297 height 17
select select "CO"
click at [500, 231] on select "Alabama Alaska American Samoa Arizona Arkansas California Colorado Connecticut …" at bounding box center [648, 239] width 297 height 17
select select
select select "CA"
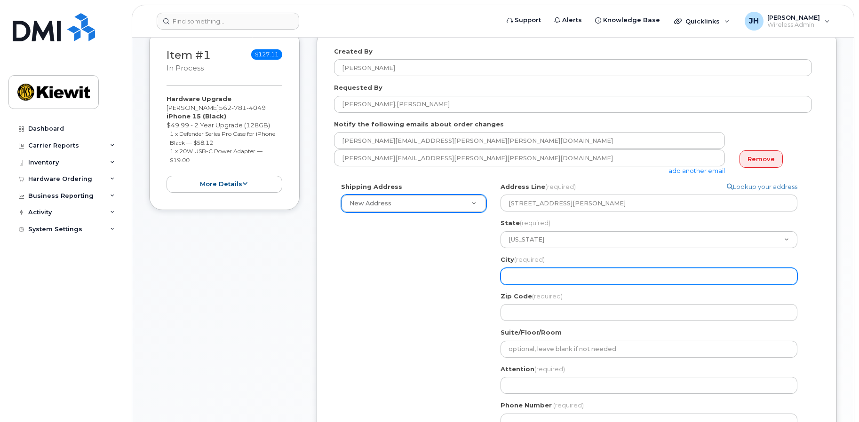
click at [546, 274] on input "City (required)" at bounding box center [648, 276] width 297 height 17
select select
type input "V"
select select
type input "Va"
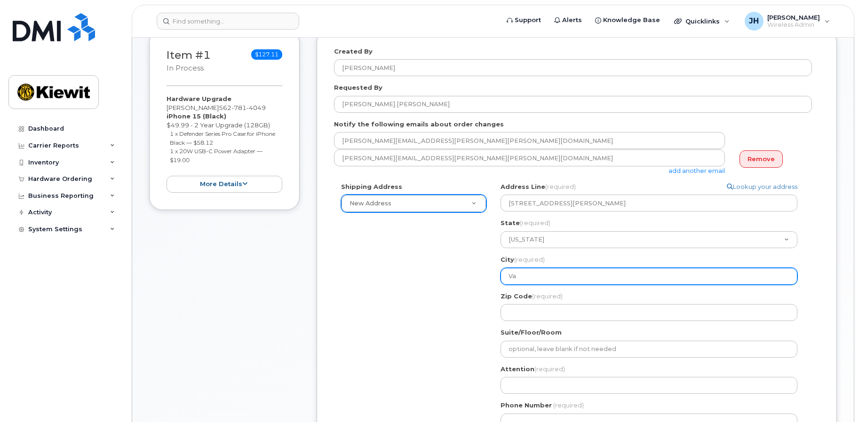
select select
type input "Van"
select select
type input "Van N"
select select
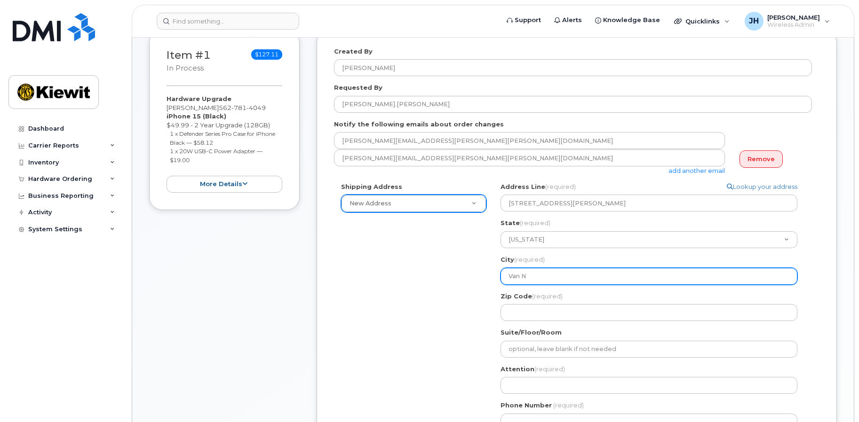
type input "Van Nu"
select select
type input "Van Nuy"
select select
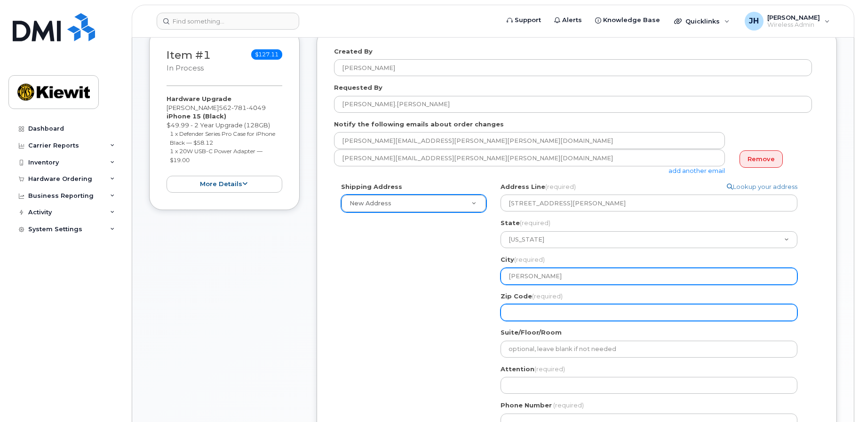
type input "Van Nuys"
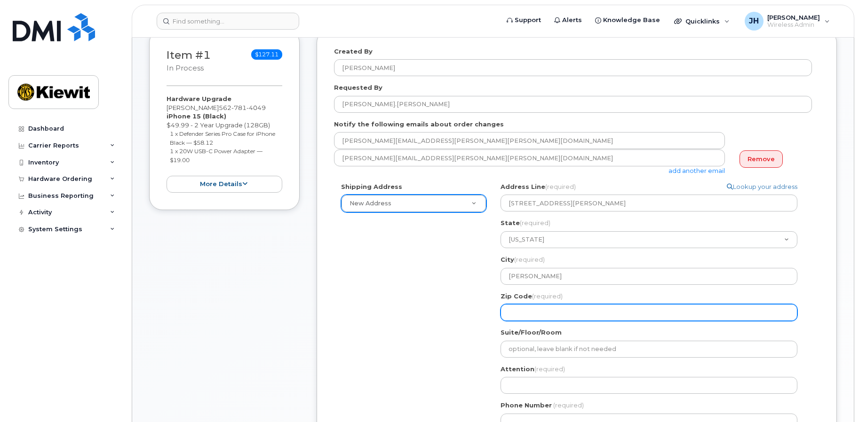
click at [533, 311] on input "Zip Code (required)" at bounding box center [648, 312] width 297 height 17
select select
type input "9"
select select
type input "91"
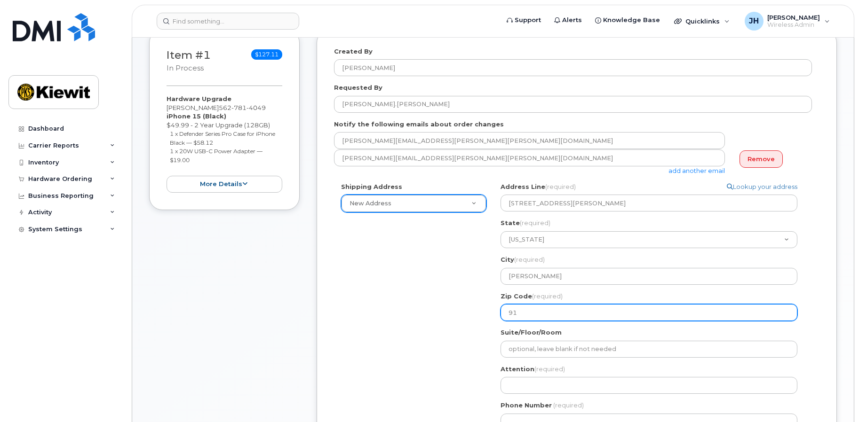
select select
type input "914"
select select
type input "9140"
select select
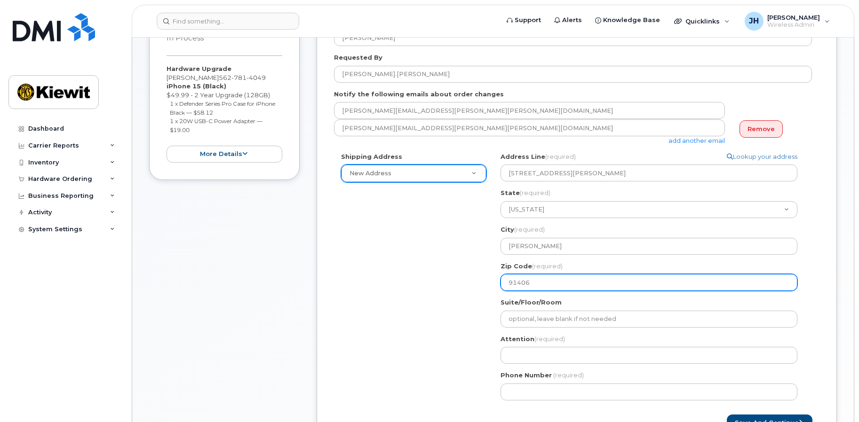
scroll to position [188, 0]
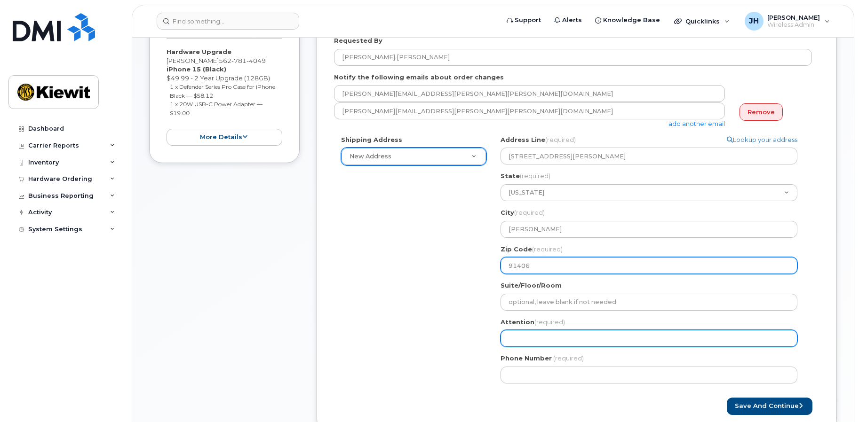
type input "91406"
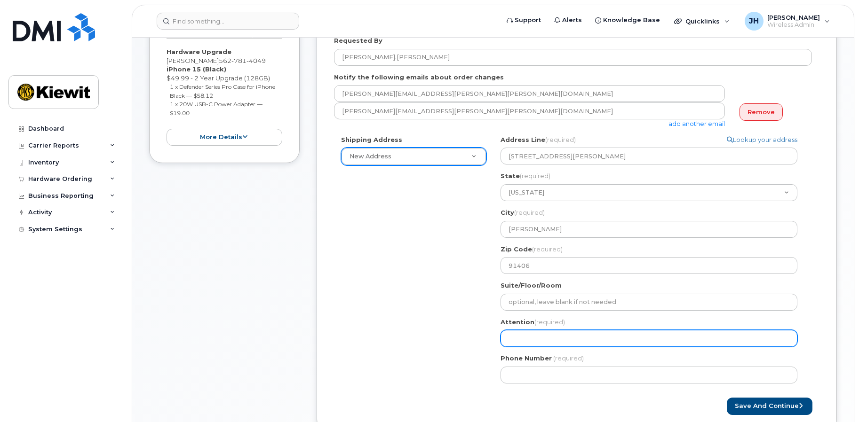
click at [521, 342] on input "Attention (required)" at bounding box center [648, 338] width 297 height 17
paste input "6100 Woodley Ave"
type input "6100 Woodley Ave"
drag, startPoint x: 588, startPoint y: 342, endPoint x: 458, endPoint y: 339, distance: 130.3
click at [458, 339] on div "Shipping Address New Address New Address 6100 Woodley Ave 16045 Rowland St 1935…" at bounding box center [573, 262] width 478 height 255
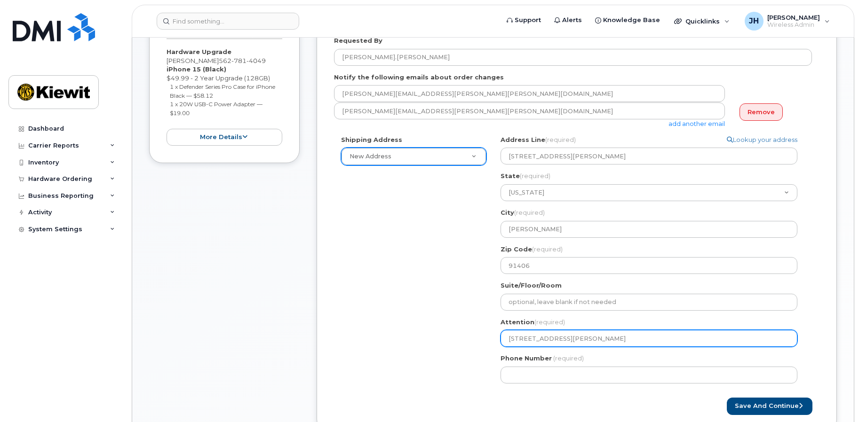
select select
type input "A"
select select
type input "An"
select select
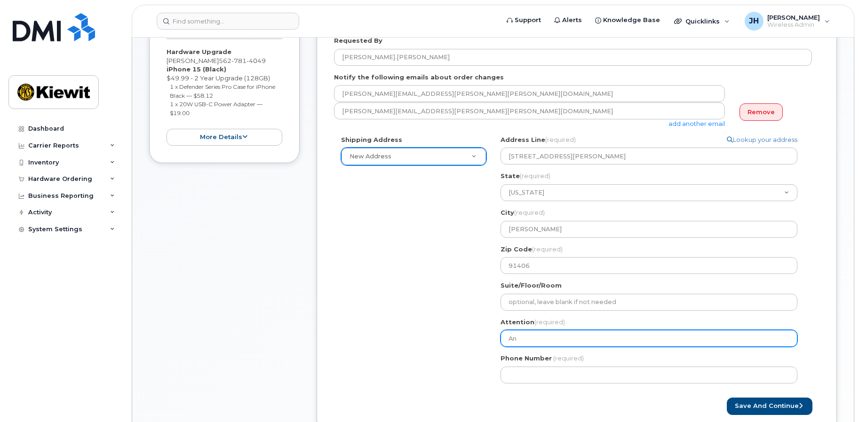
type input "Ant"
select select
type input "Antho"
select select
type input "Anthon"
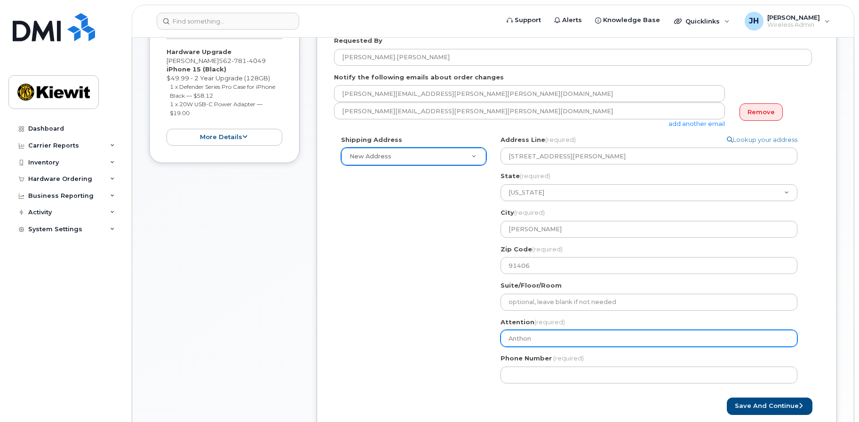
select select
type input "[PERSON_NAME]"
select select
type input "Anthony K"
select select
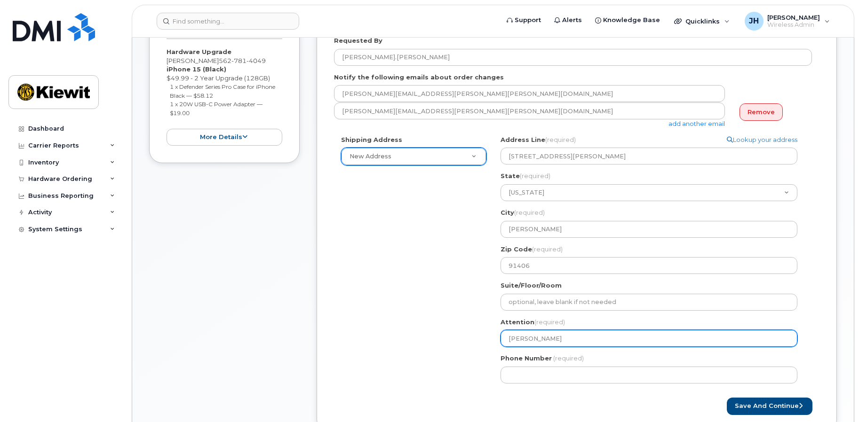
type input "Anthony Ki"
select select
type input "Anthony Kid"
select select
type input "Anthony Kide"
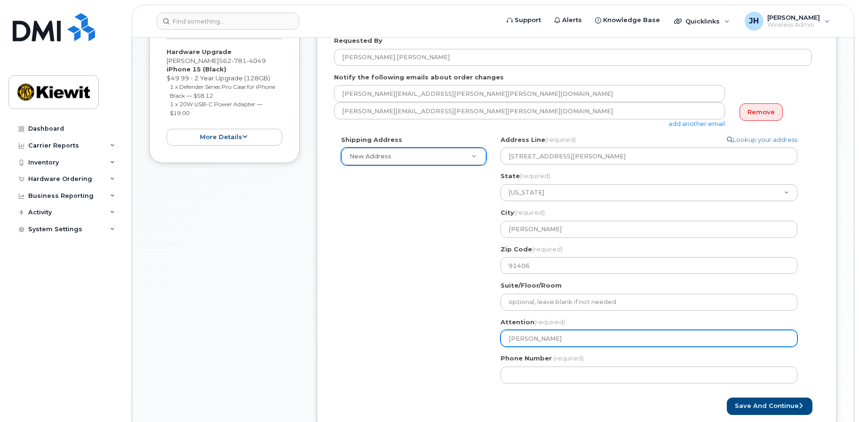
select select
type input "Anthony Kides"
select select
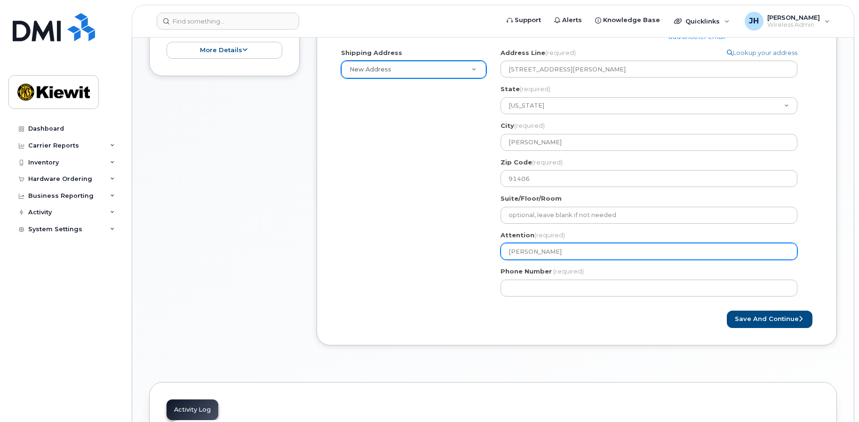
scroll to position [282, 0]
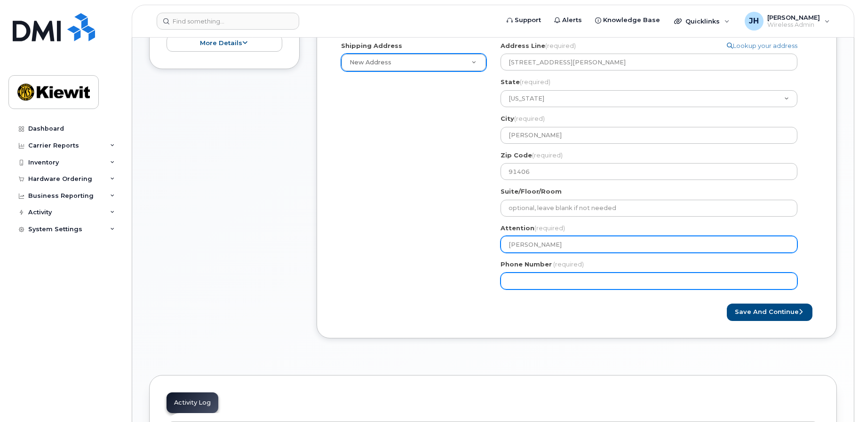
type input "[PERSON_NAME]"
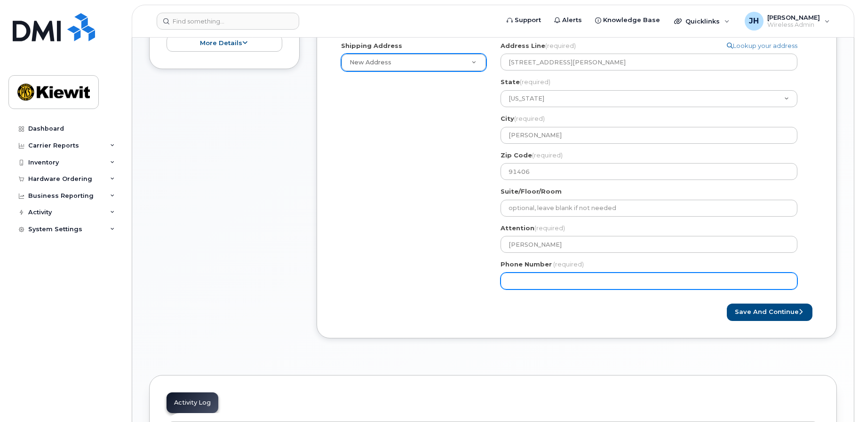
click at [530, 275] on input "Phone Number" at bounding box center [648, 281] width 297 height 17
type input "562946181"
select select
type input "5629461816"
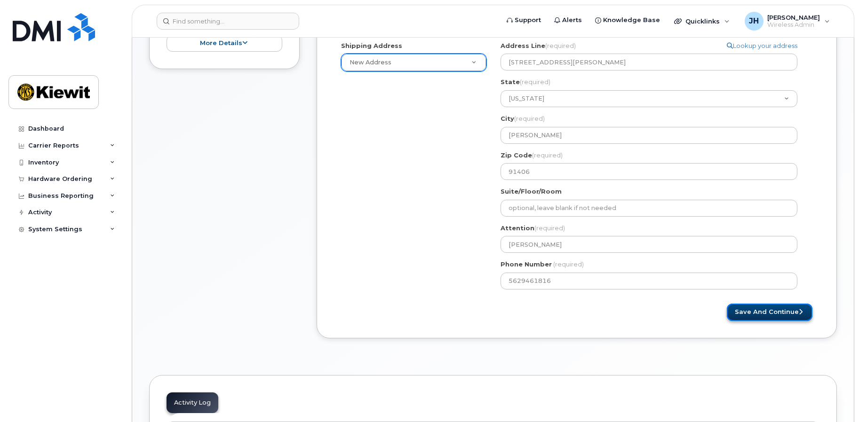
click at [770, 314] on button "Save and Continue" at bounding box center [770, 312] width 86 height 17
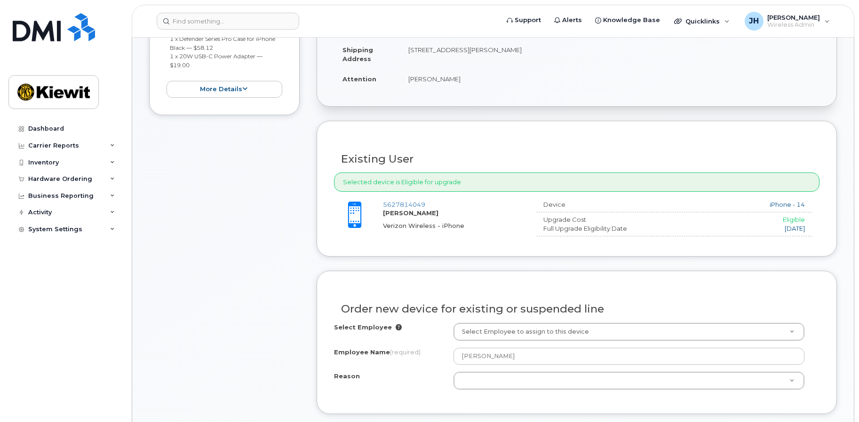
scroll to position [282, 0]
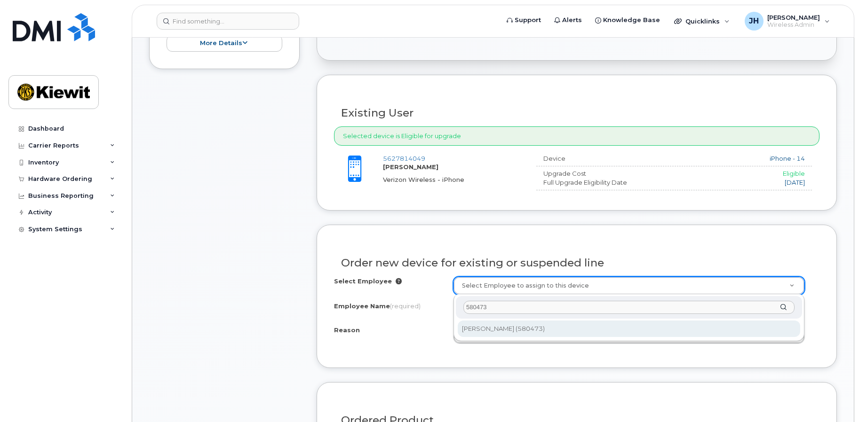
type input "580473"
type input "2978237"
type input "[PERSON_NAME]"
select select
type input "380587"
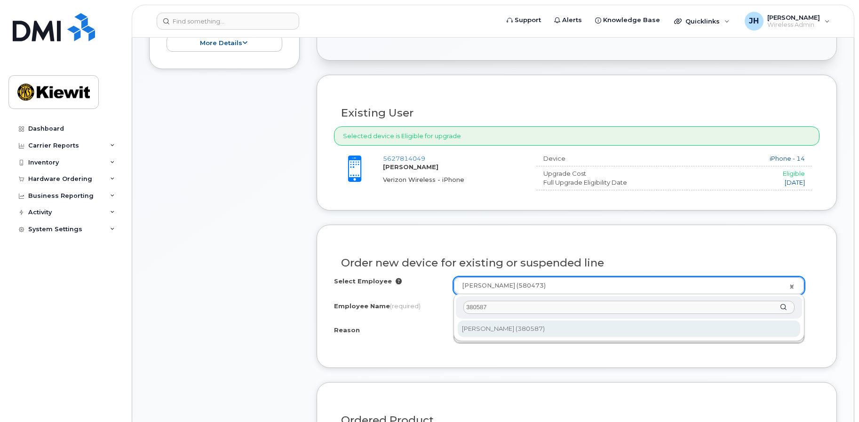
type input "2152250"
type input "Juan Bravo"
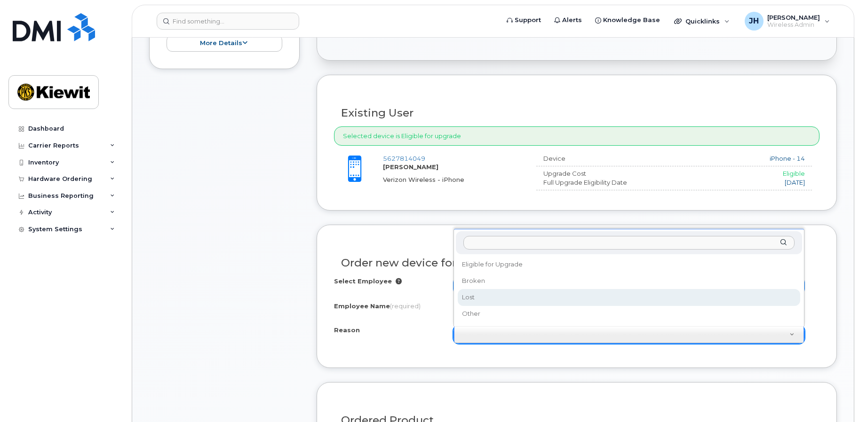
select select "lost"
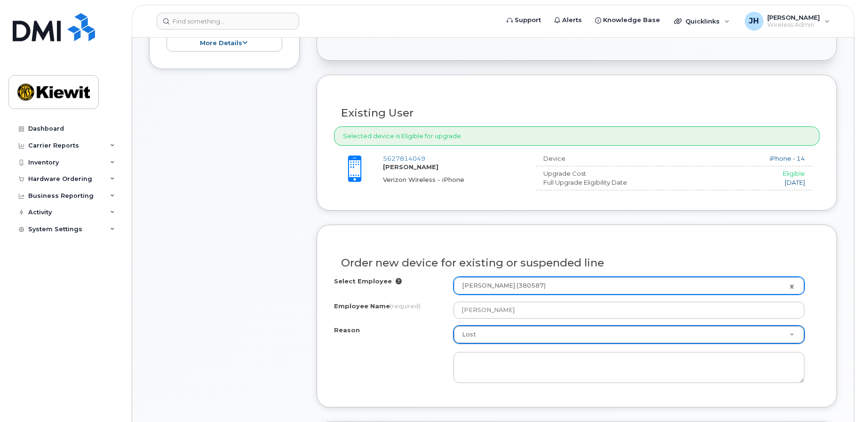
click at [434, 374] on div "Reason Lost Reason Eligible for Upgrade Broken Lost Other" at bounding box center [576, 354] width 485 height 57
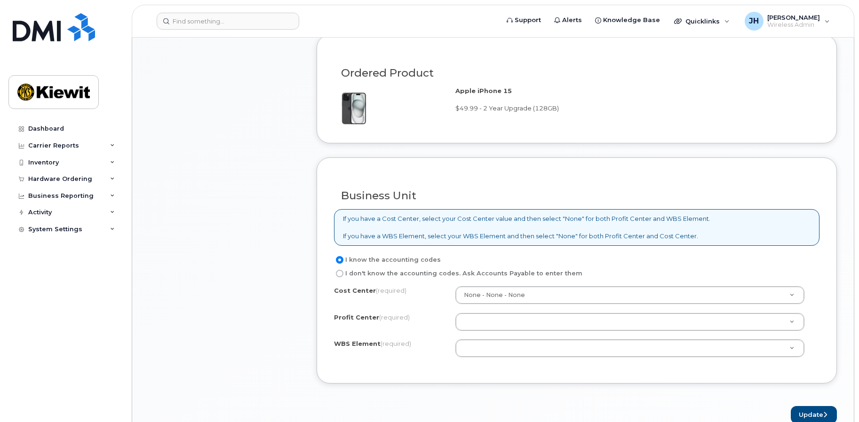
scroll to position [706, 0]
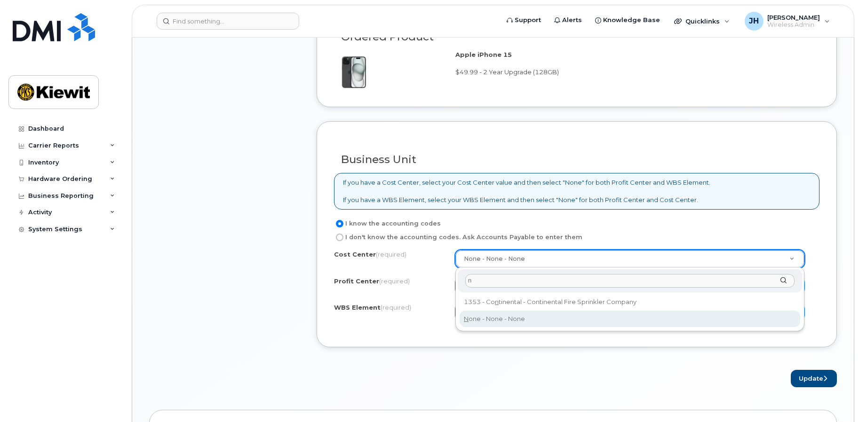
type input "n"
type input "None"
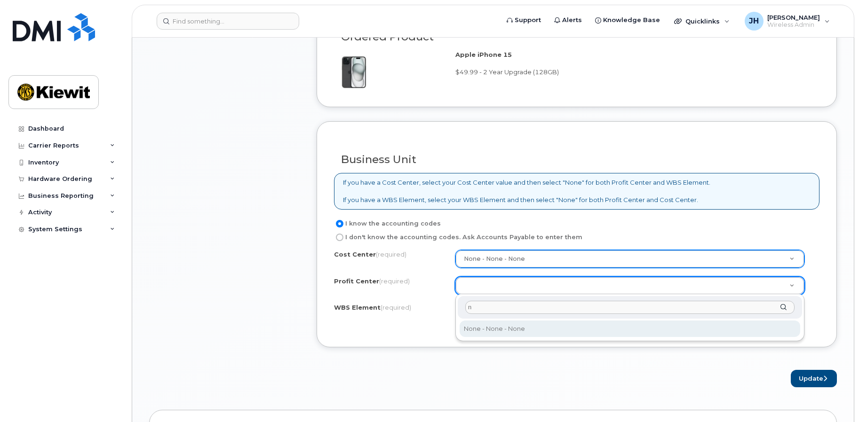
type input "n"
select select "None"
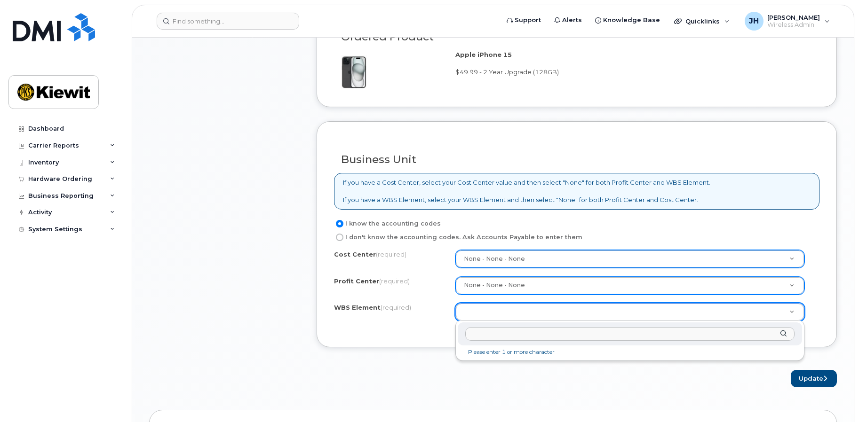
paste input "105653.1420"
type input "105653.1420"
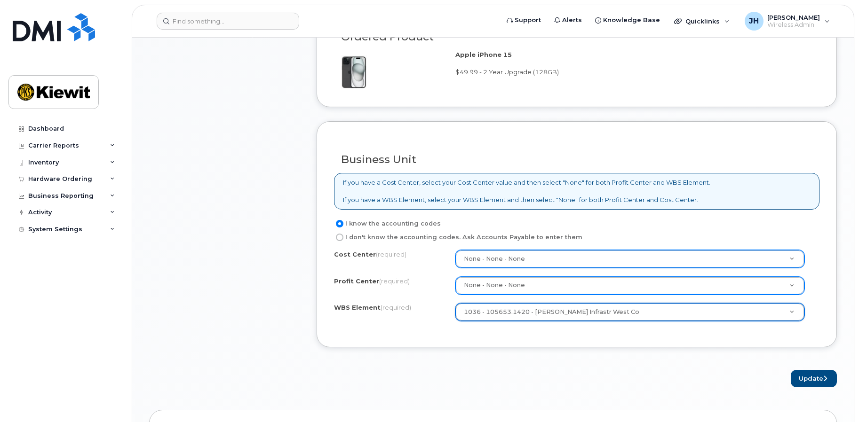
click at [539, 380] on div "Update" at bounding box center [577, 378] width 520 height 17
click at [804, 381] on button "Update" at bounding box center [814, 378] width 46 height 17
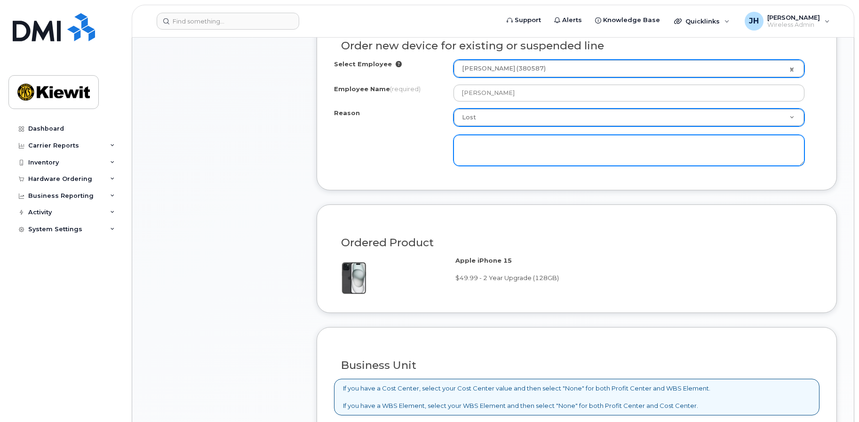
scroll to position [400, 0]
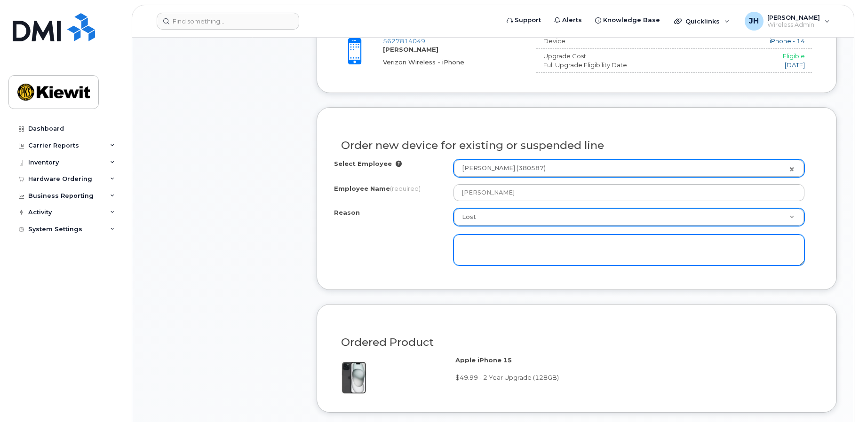
click at [497, 251] on textarea at bounding box center [628, 250] width 351 height 31
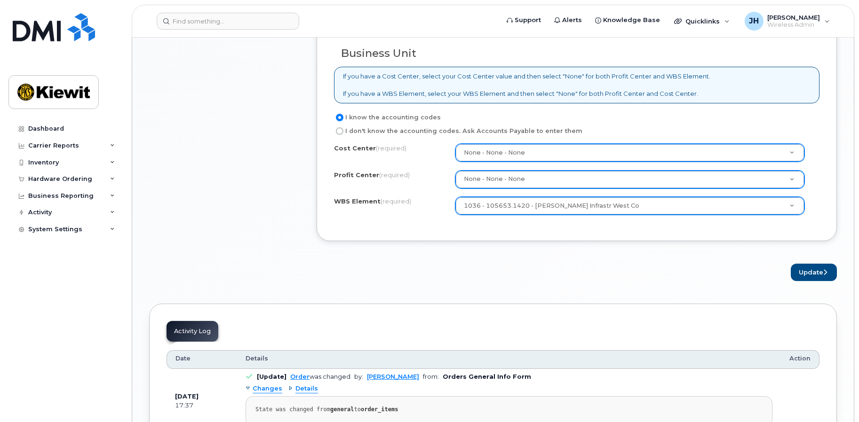
scroll to position [964, 0]
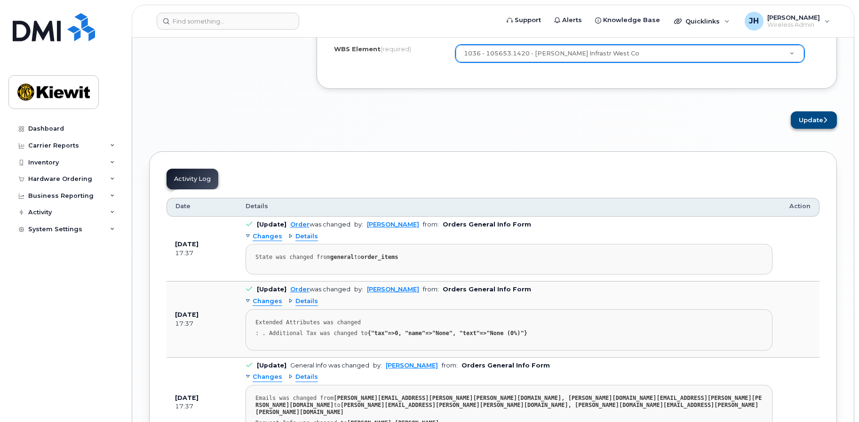
type textarea "Lost"
click button "Update"
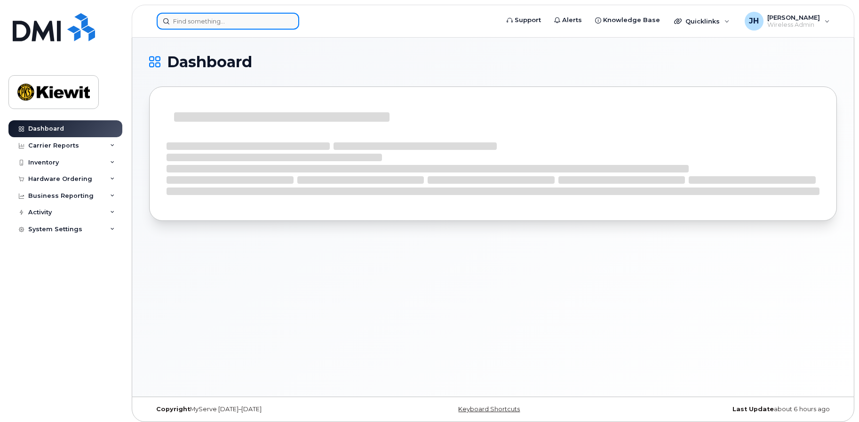
click at [207, 24] on input at bounding box center [228, 21] width 143 height 17
paste input "380587"
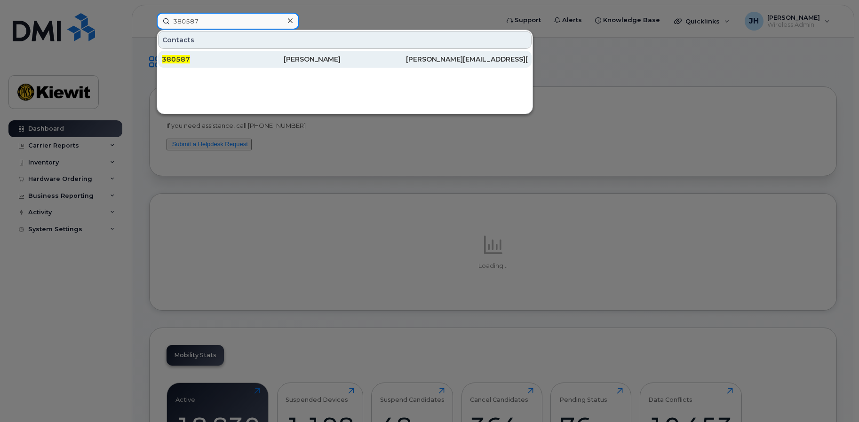
type input "380587"
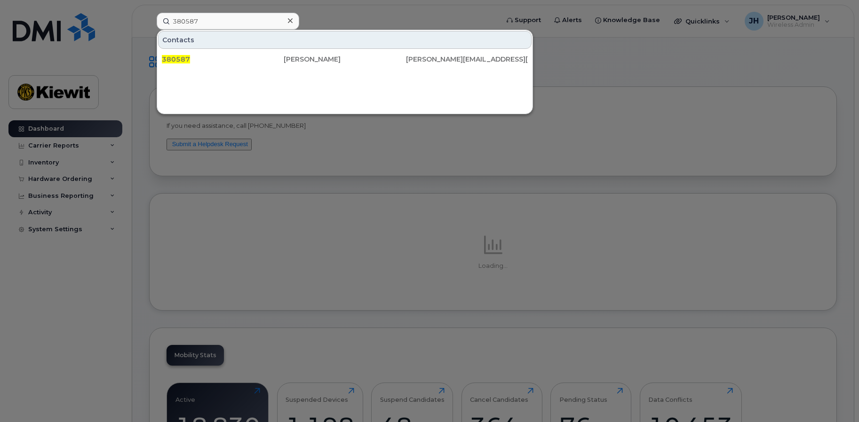
drag, startPoint x: 212, startPoint y: 56, endPoint x: 271, endPoint y: 78, distance: 62.8
click at [212, 56] on div "380587" at bounding box center [223, 59] width 122 height 9
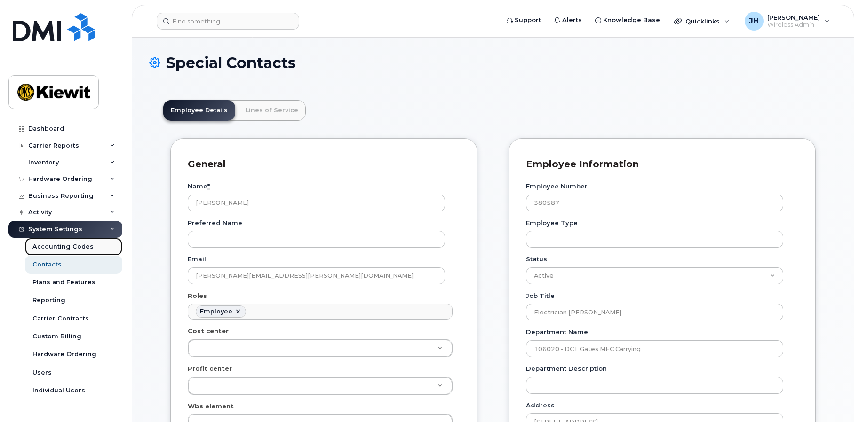
click at [53, 249] on div "Accounting Codes" at bounding box center [62, 247] width 61 height 8
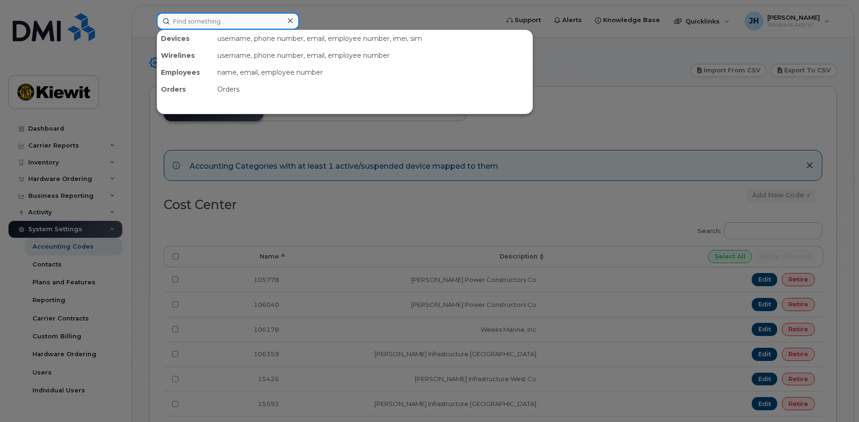
click at [264, 22] on input at bounding box center [228, 21] width 143 height 17
paste input "380587"
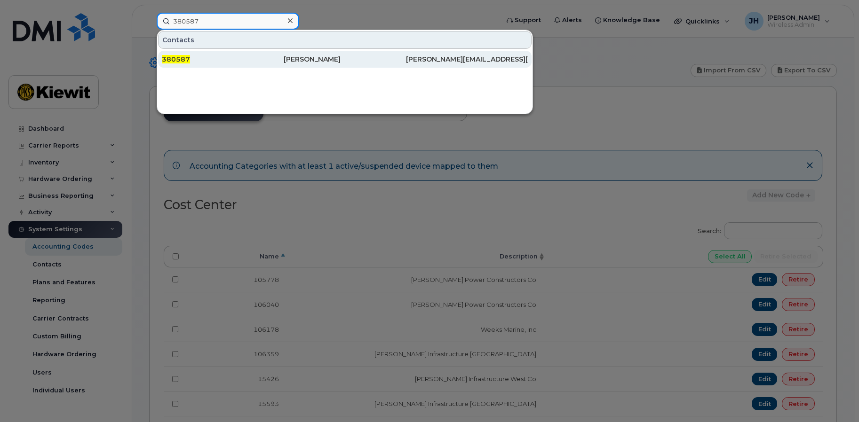
type input "380587"
click at [185, 58] on span "380587" at bounding box center [176, 59] width 28 height 8
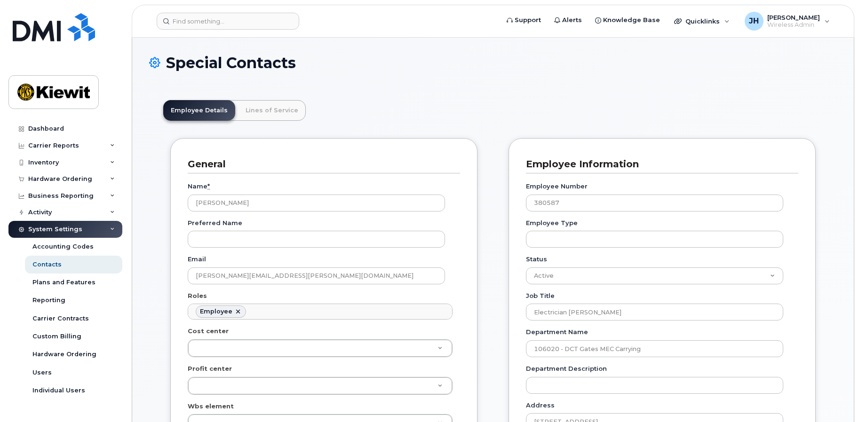
scroll to position [28, 0]
click at [210, 25] on input at bounding box center [228, 21] width 143 height 17
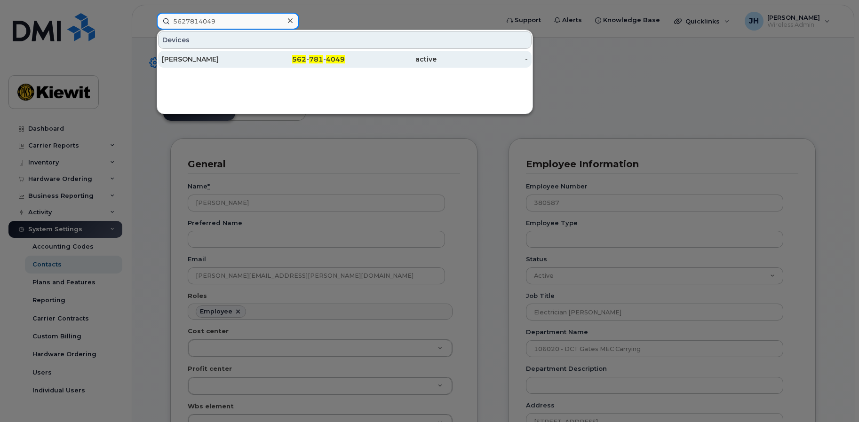
type input "5627814049"
click at [200, 55] on div "[PERSON_NAME]" at bounding box center [208, 59] width 92 height 9
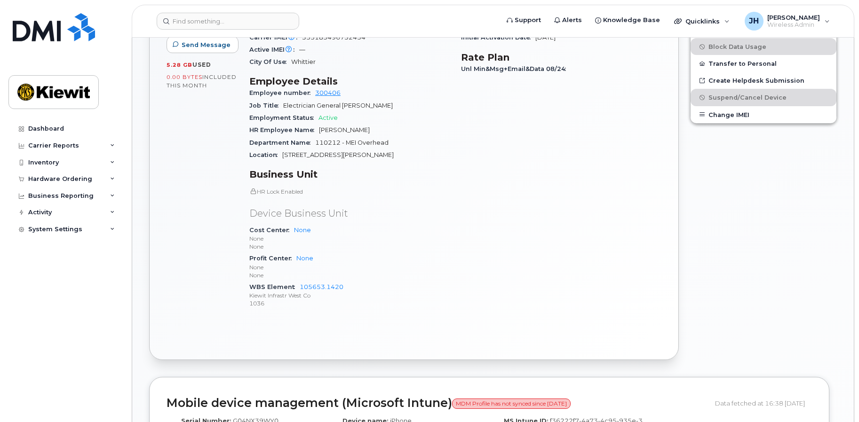
scroll to position [423, 0]
drag, startPoint x: 365, startPoint y: 279, endPoint x: 301, endPoint y: 278, distance: 64.4
click at [301, 281] on div "WBS Element 105653.1420 [PERSON_NAME] Infrastr West Co 1036" at bounding box center [349, 295] width 200 height 29
copy link "105653.1420"
click at [208, 27] on input at bounding box center [228, 21] width 143 height 17
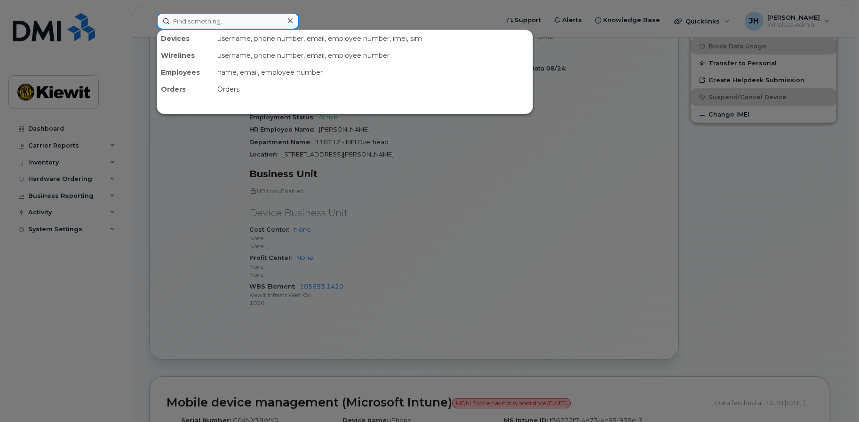
paste input "580473"
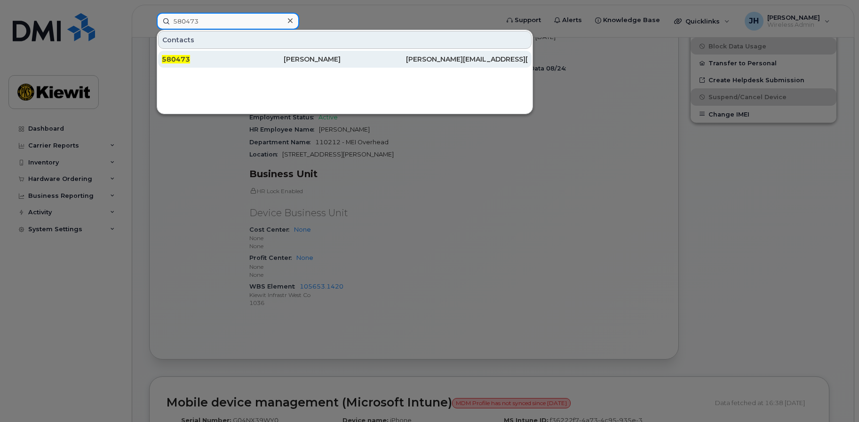
type input "580473"
click at [205, 58] on div "580473" at bounding box center [223, 59] width 122 height 9
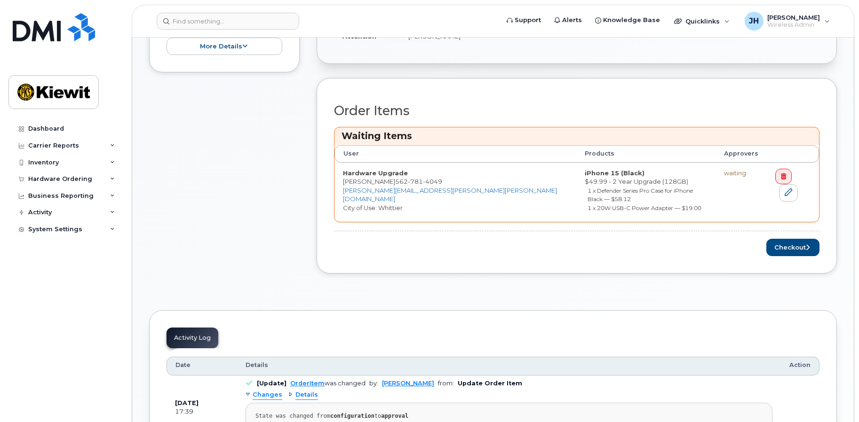
scroll to position [423, 0]
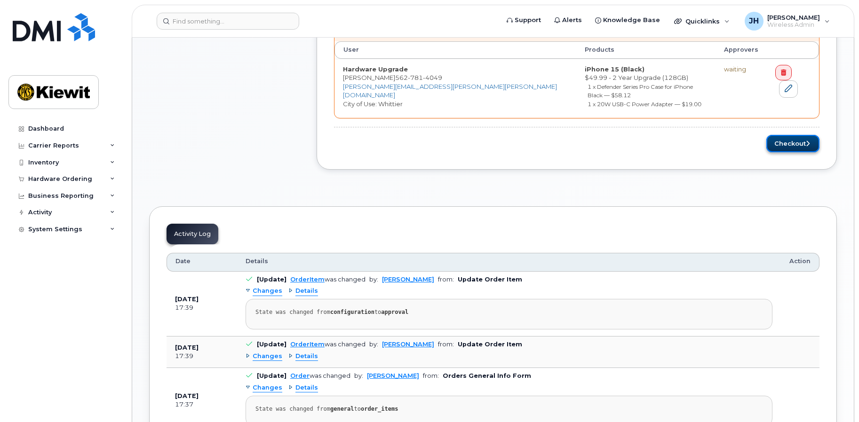
click at [783, 139] on button "Checkout" at bounding box center [792, 143] width 53 height 17
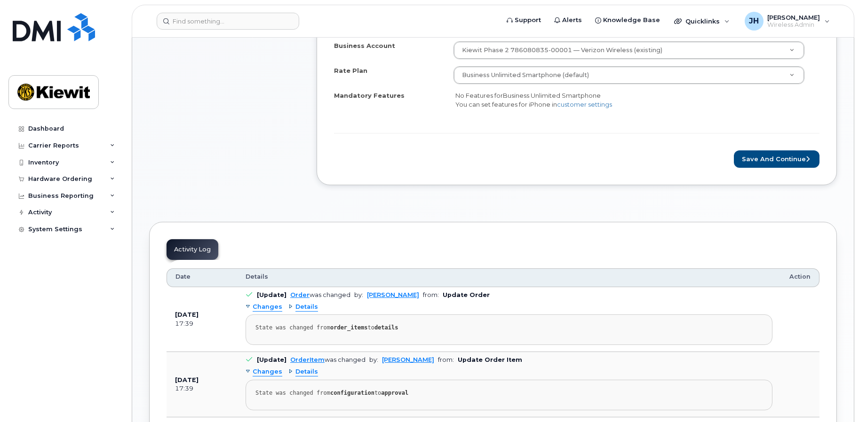
scroll to position [376, 0]
click at [769, 159] on button "Save and Continue" at bounding box center [777, 159] width 86 height 17
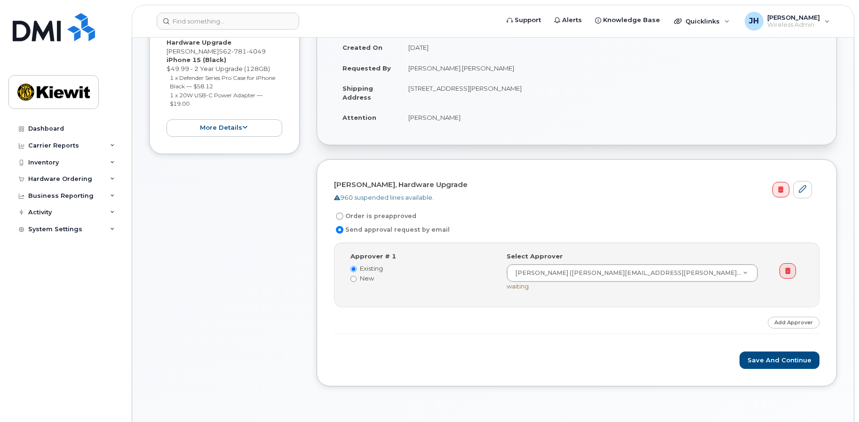
scroll to position [188, 0]
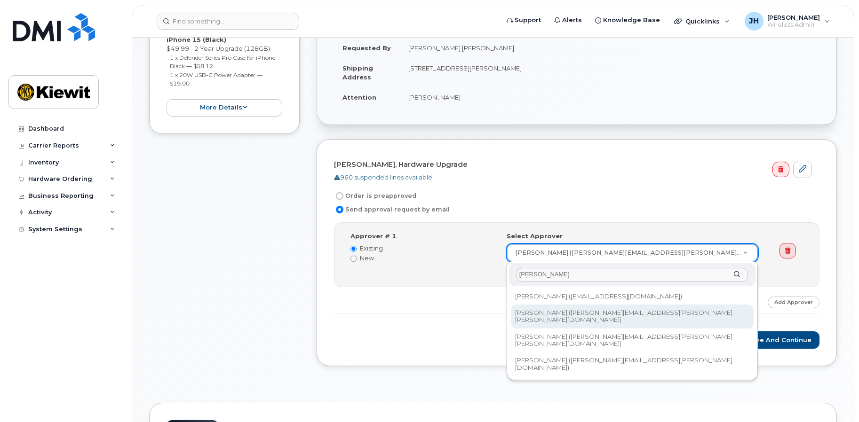
type input "[PERSON_NAME]"
type input "2147282"
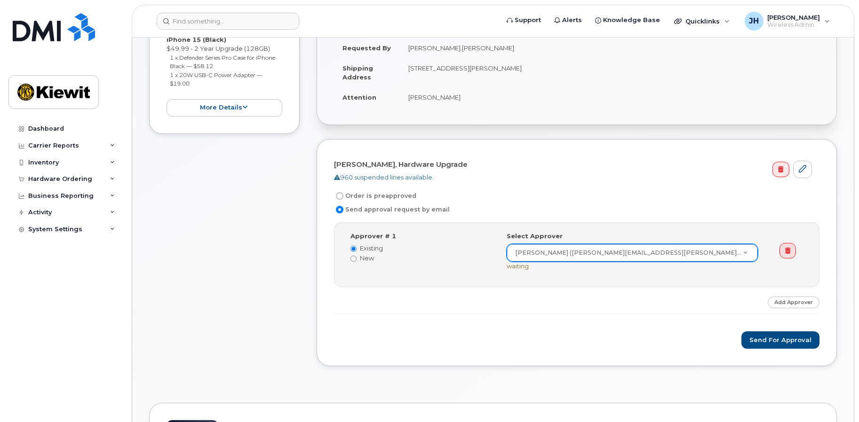
click at [384, 195] on label "Order is preapproved" at bounding box center [375, 195] width 82 height 11
click at [343, 195] on input "Order is preapproved" at bounding box center [340, 196] width 8 height 8
radio input "true"
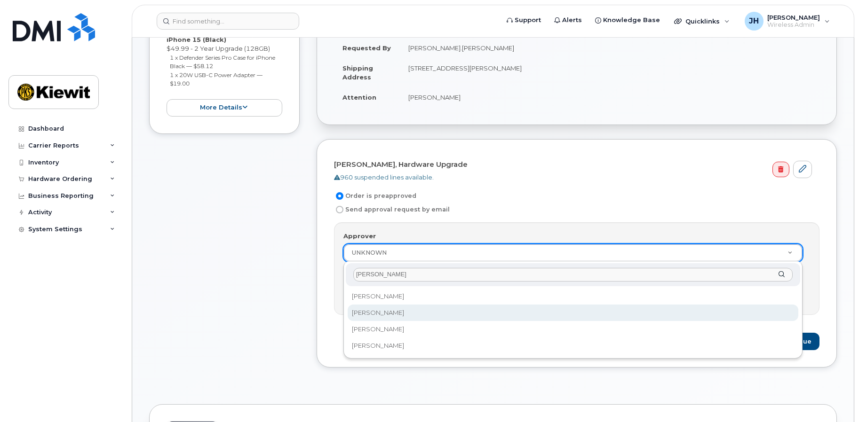
type input "[PERSON_NAME]"
select select "2147282"
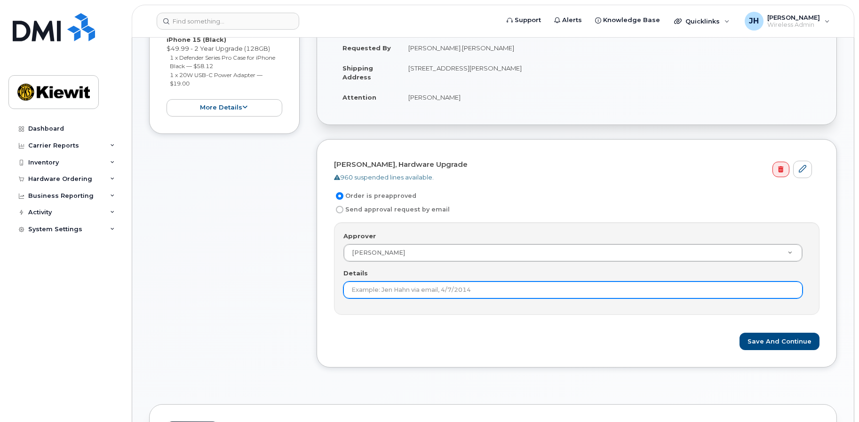
click at [463, 293] on input "Details" at bounding box center [572, 290] width 459 height 17
click at [391, 288] on input "Approved bu Anthonmy" at bounding box center [572, 290] width 459 height 17
type input "Approved by [PERSON_NAME]"
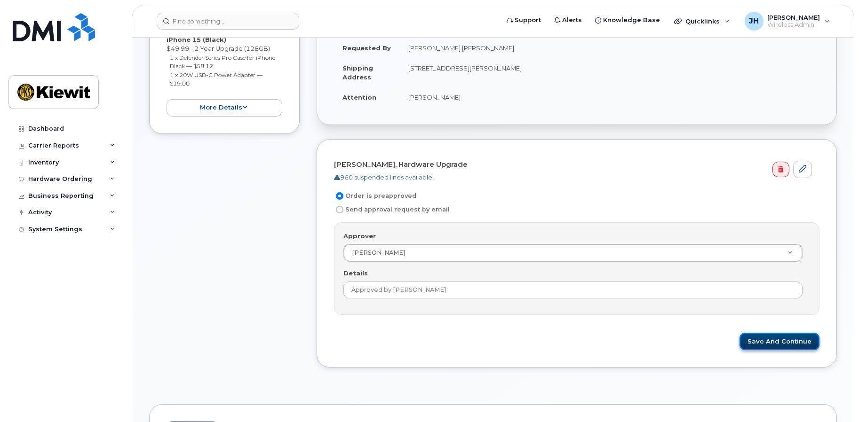
click at [761, 342] on button "Save and Continue" at bounding box center [779, 341] width 80 height 17
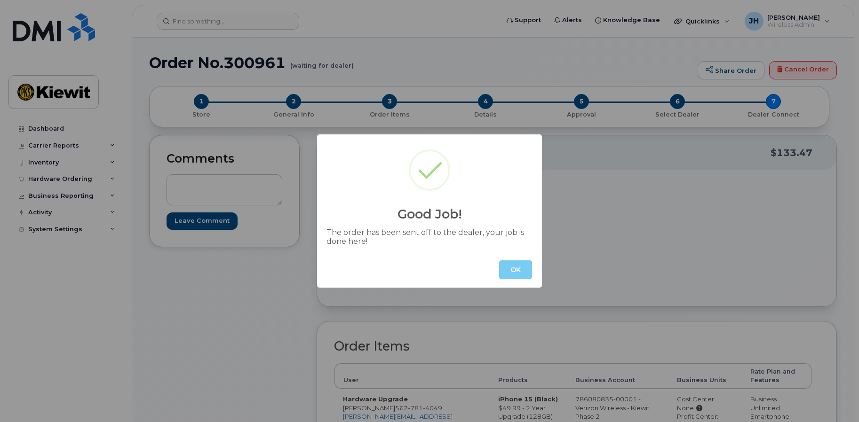
click at [516, 268] on button "OK" at bounding box center [515, 270] width 33 height 19
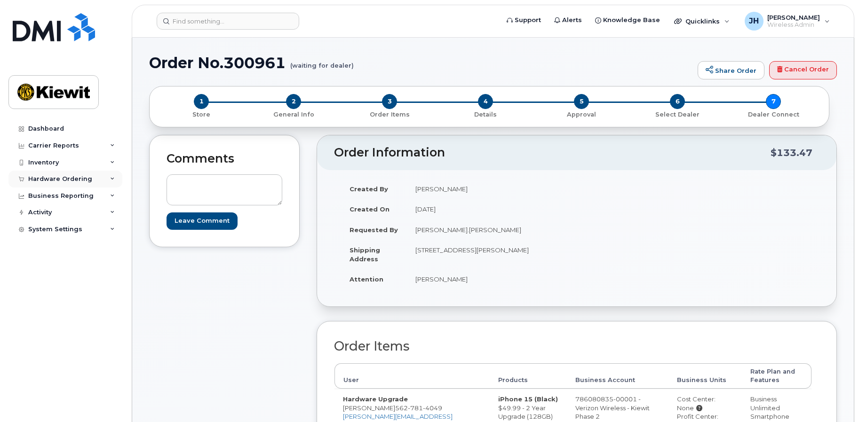
click at [40, 181] on div "Hardware Ordering" at bounding box center [60, 179] width 64 height 8
click at [40, 208] on link "Orders" at bounding box center [73, 215] width 97 height 18
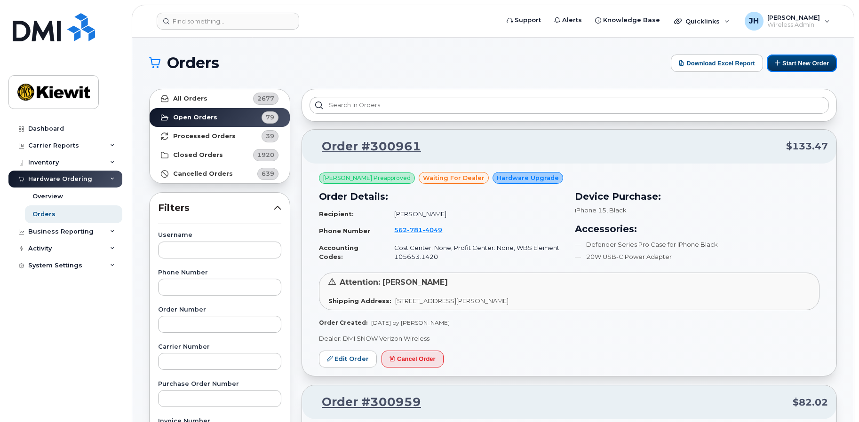
drag, startPoint x: 810, startPoint y: 63, endPoint x: 797, endPoint y: 76, distance: 18.6
click at [810, 63] on button "Start New Order" at bounding box center [802, 63] width 70 height 17
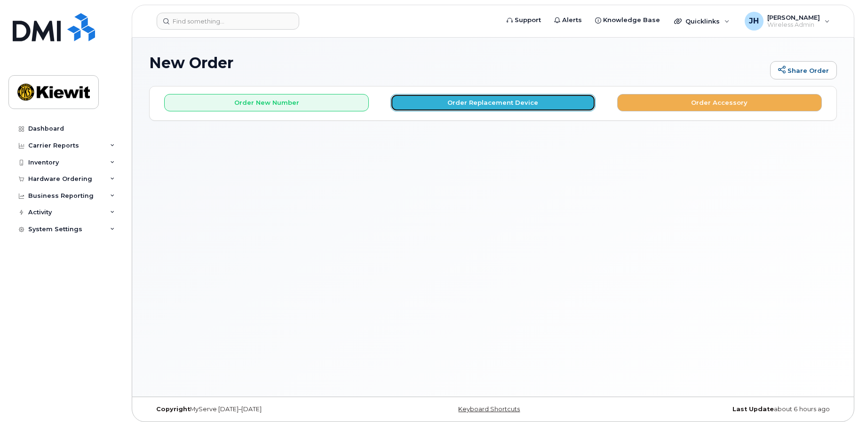
click at [500, 104] on button "Order Replacement Device" at bounding box center [492, 102] width 205 height 17
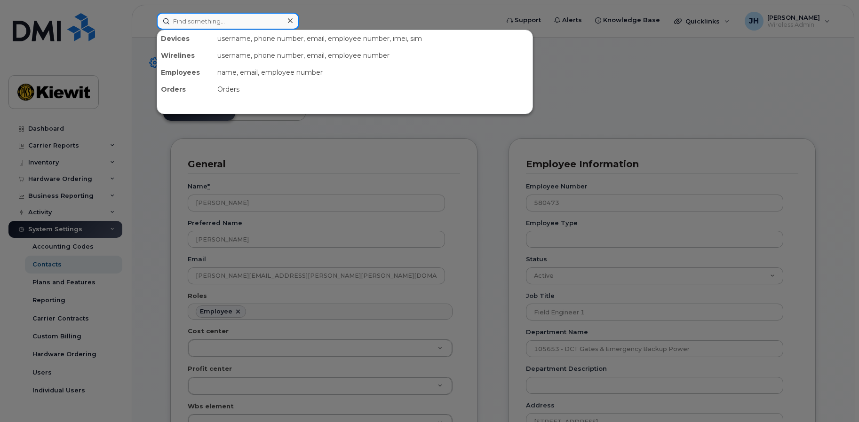
click at [199, 21] on input at bounding box center [228, 21] width 143 height 17
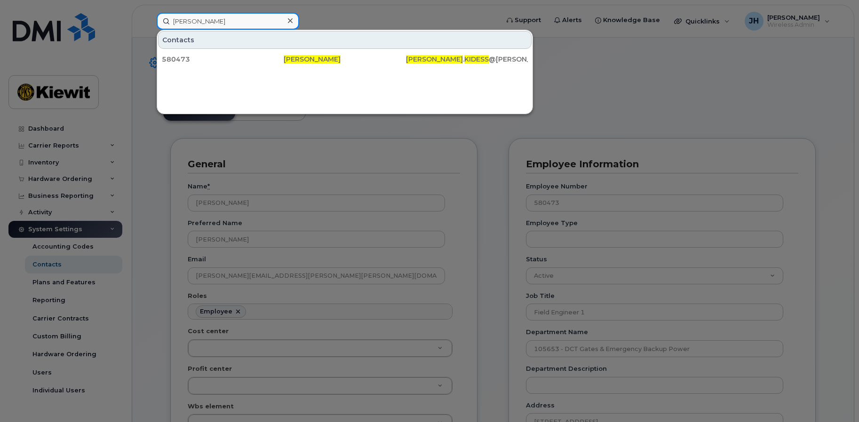
drag, startPoint x: 200, startPoint y: 24, endPoint x: 90, endPoint y: 14, distance: 110.0
click at [149, 14] on div "[PERSON_NAME] Contacts 580473 [PERSON_NAME] [PERSON_NAME] . [PERSON_NAME] @[PER…" at bounding box center [324, 21] width 351 height 17
type input "kidess"
